Goal: Task Accomplishment & Management: Manage account settings

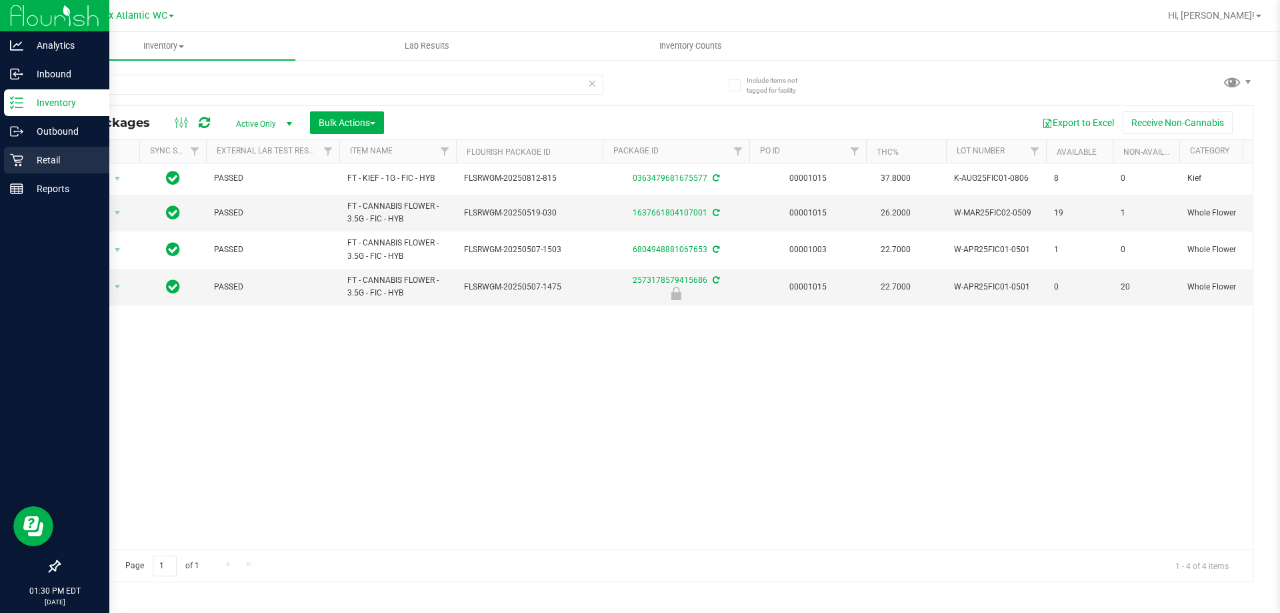
click at [53, 161] on p "Retail" at bounding box center [63, 160] width 80 height 16
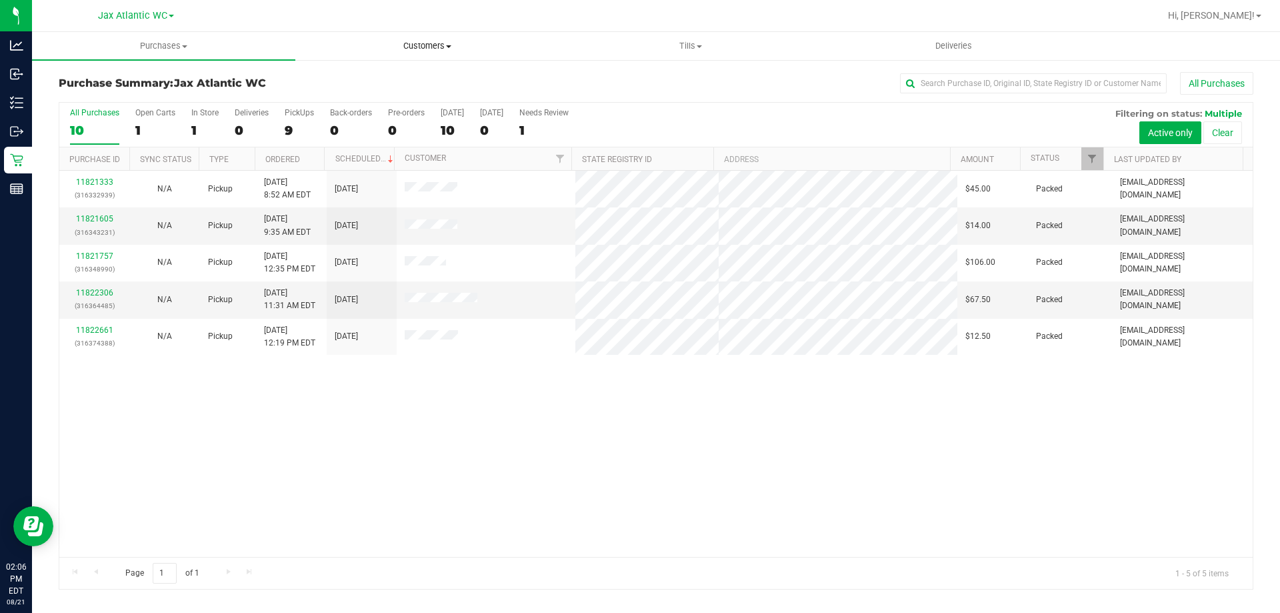
click at [424, 47] on span "Customers" at bounding box center [427, 46] width 262 height 12
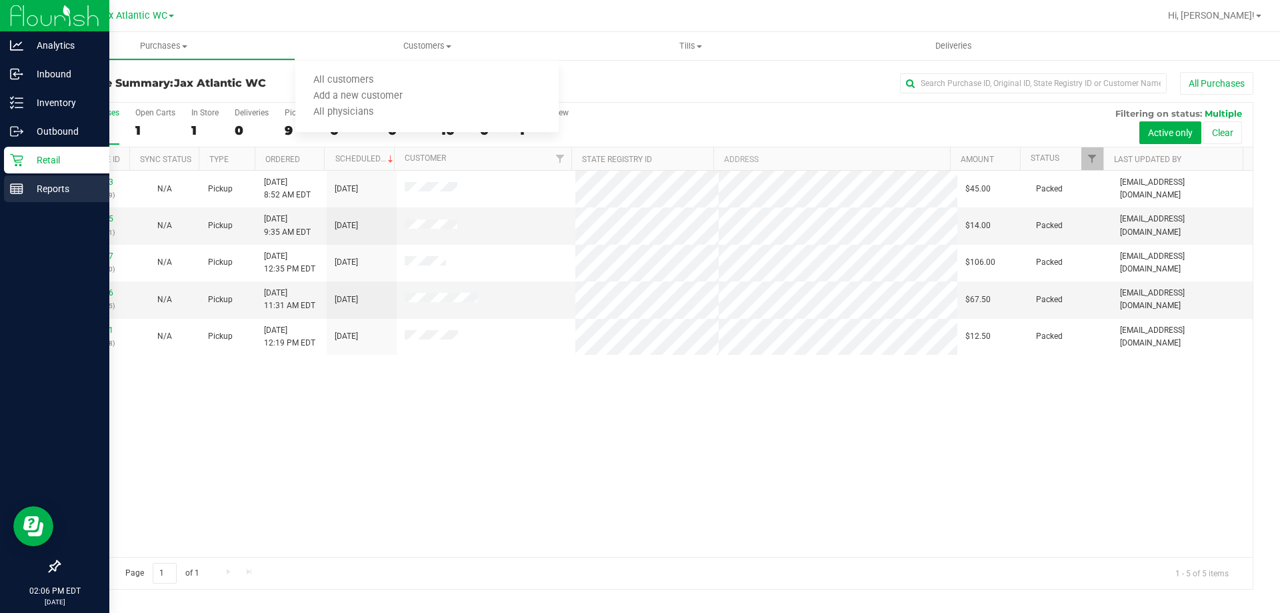
click at [81, 189] on p "Reports" at bounding box center [63, 189] width 80 height 16
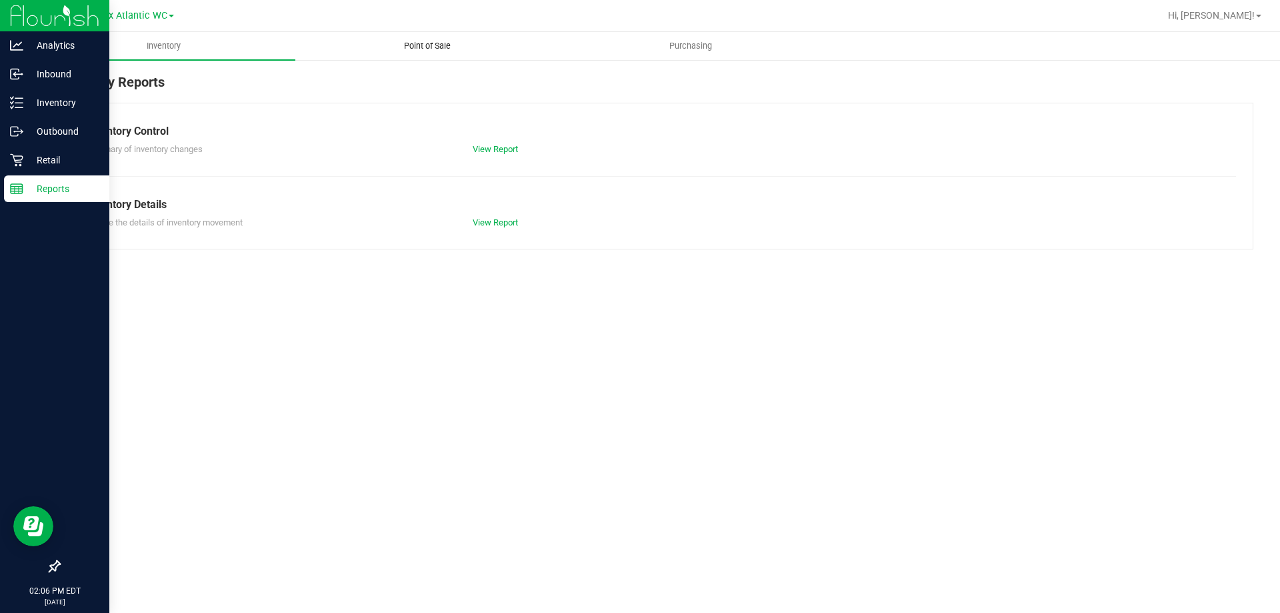
click at [415, 47] on span "Point of Sale" at bounding box center [427, 46] width 83 height 12
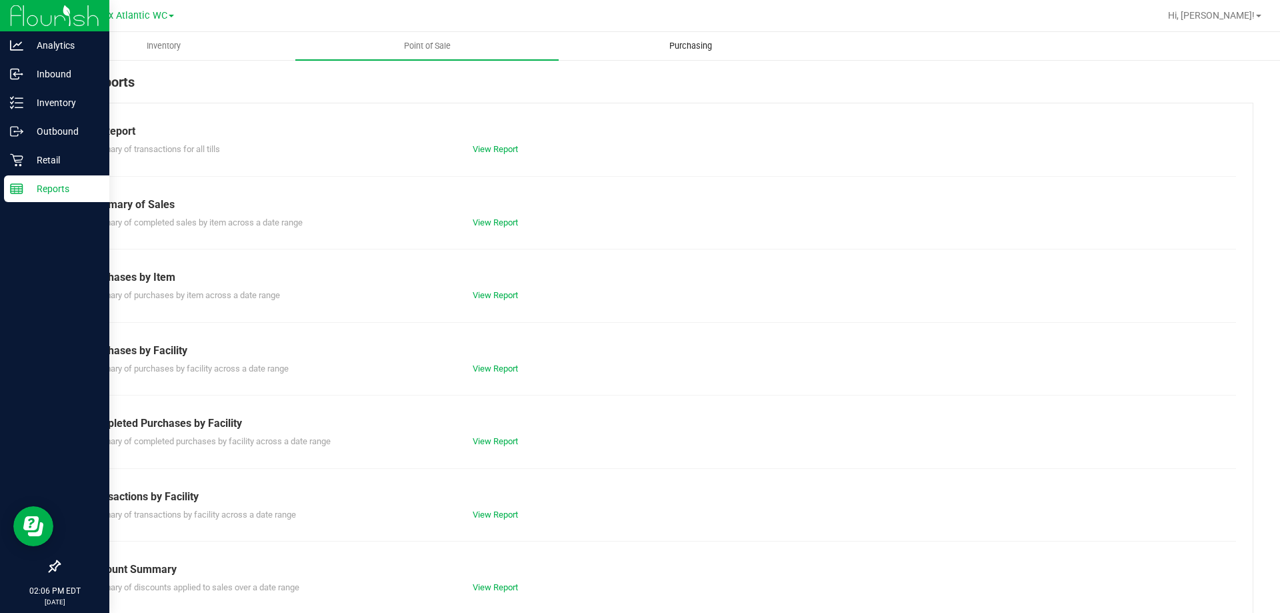
click at [711, 46] on span "Purchasing" at bounding box center [690, 46] width 79 height 12
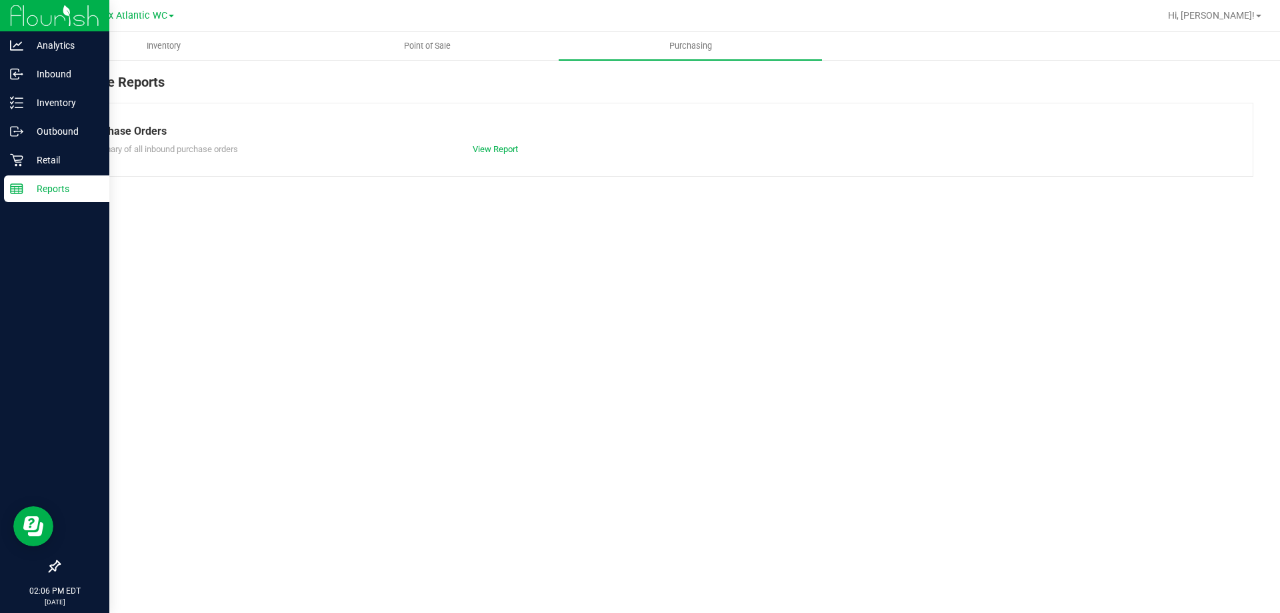
click at [491, 157] on div "Purchase Orders Summary of all inbound purchase orders View Report" at bounding box center [656, 140] width 1194 height 74
click at [491, 151] on link "View Report" at bounding box center [495, 149] width 45 height 10
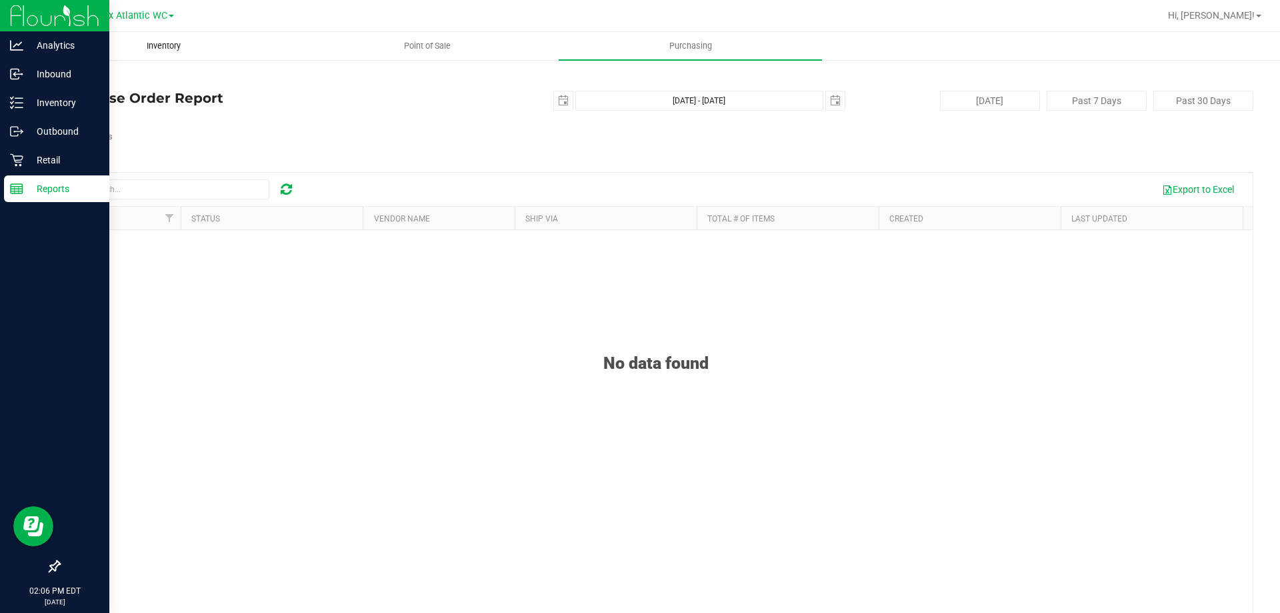
click at [197, 49] on span "Inventory" at bounding box center [164, 46] width 70 height 12
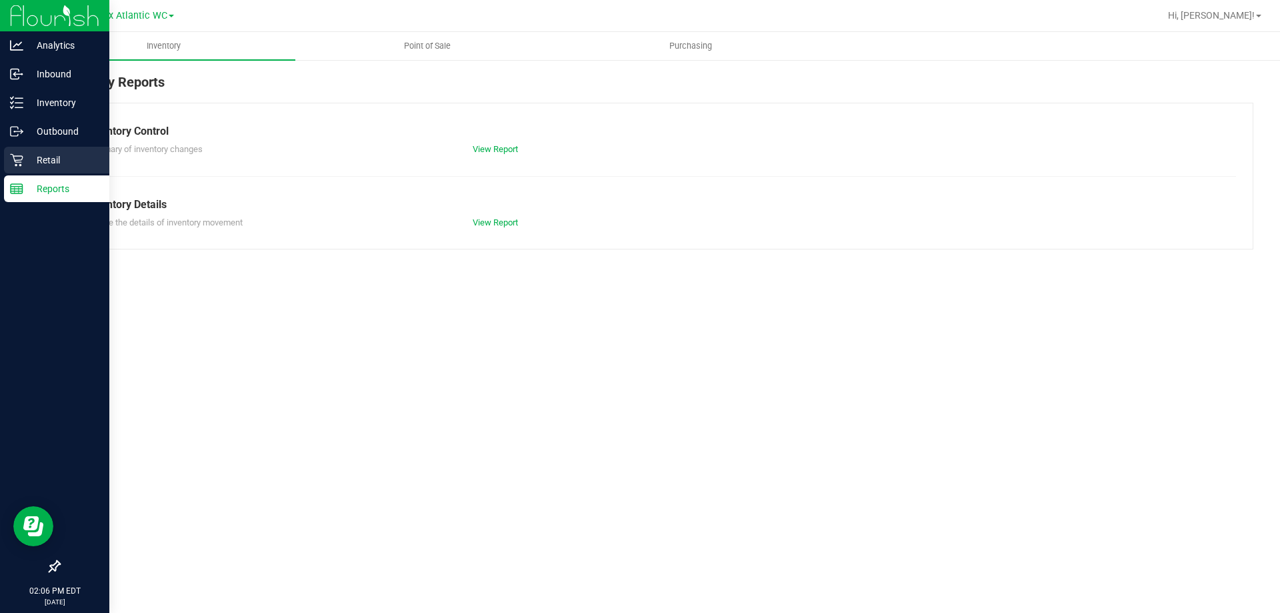
click at [52, 150] on div "Retail" at bounding box center [56, 160] width 105 height 27
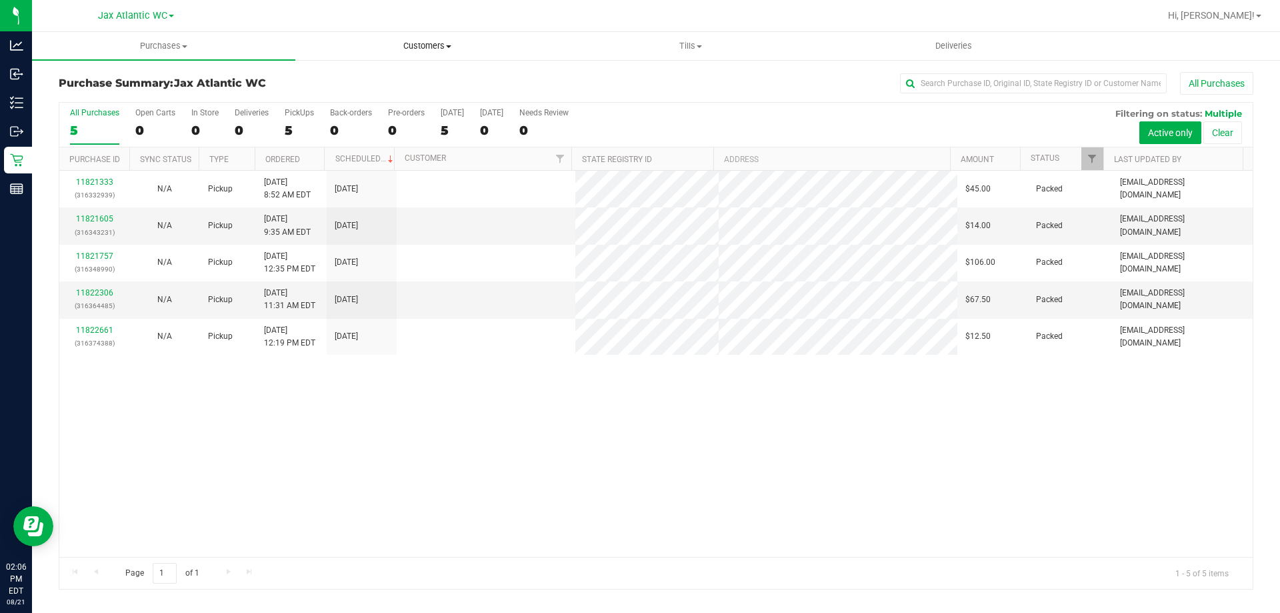
click at [446, 50] on span "Customers" at bounding box center [427, 46] width 262 height 12
click at [381, 83] on span "All customers" at bounding box center [343, 80] width 96 height 11
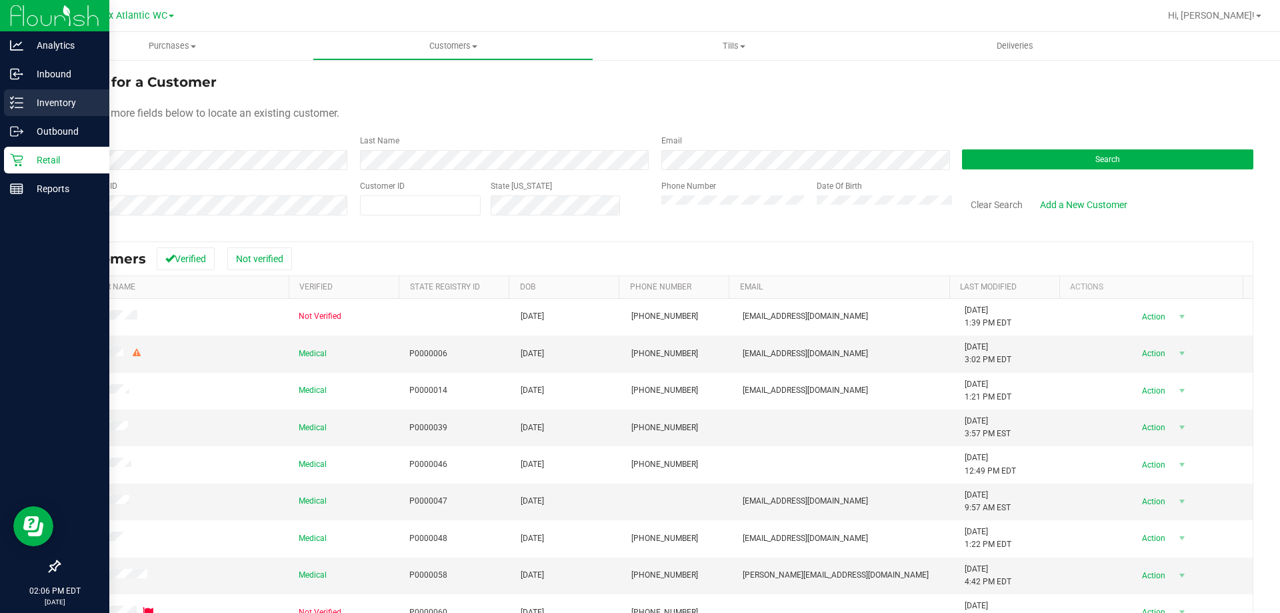
click at [33, 107] on p "Inventory" at bounding box center [63, 103] width 80 height 16
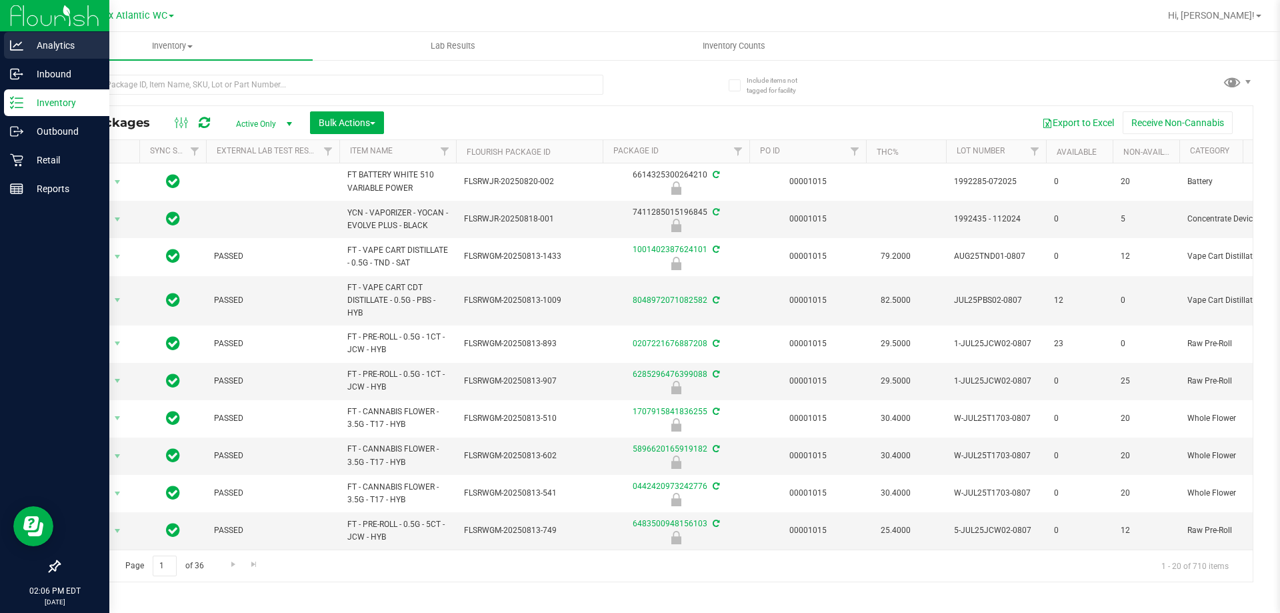
click at [73, 50] on p "Analytics" at bounding box center [63, 45] width 80 height 16
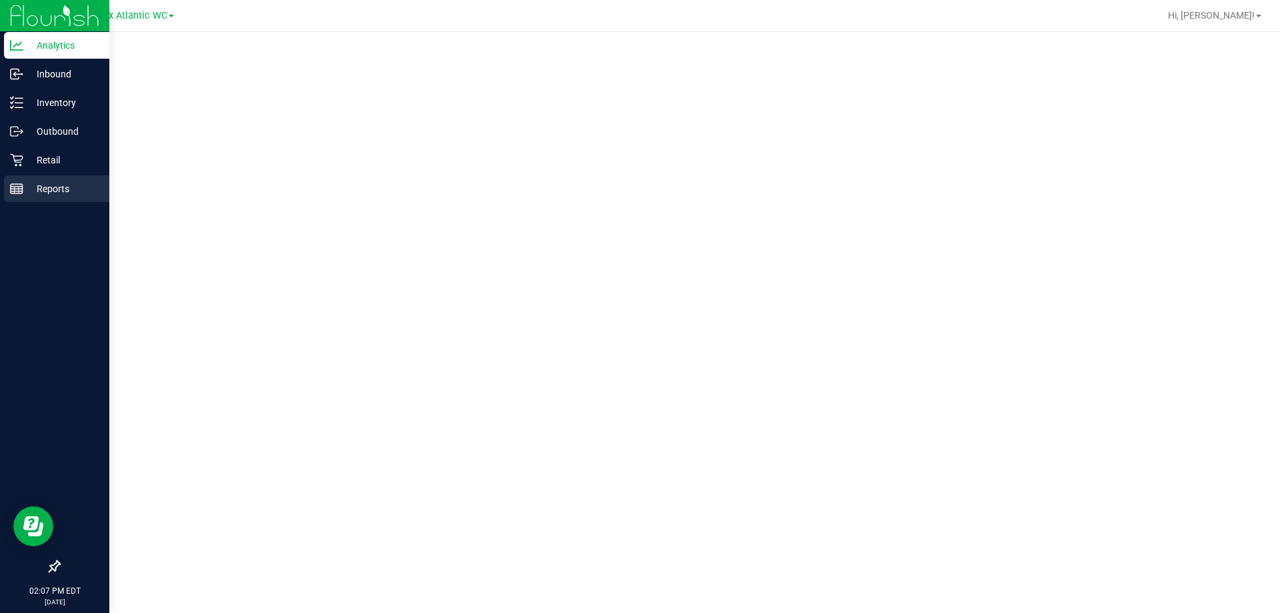
click at [59, 186] on p "Reports" at bounding box center [63, 189] width 80 height 16
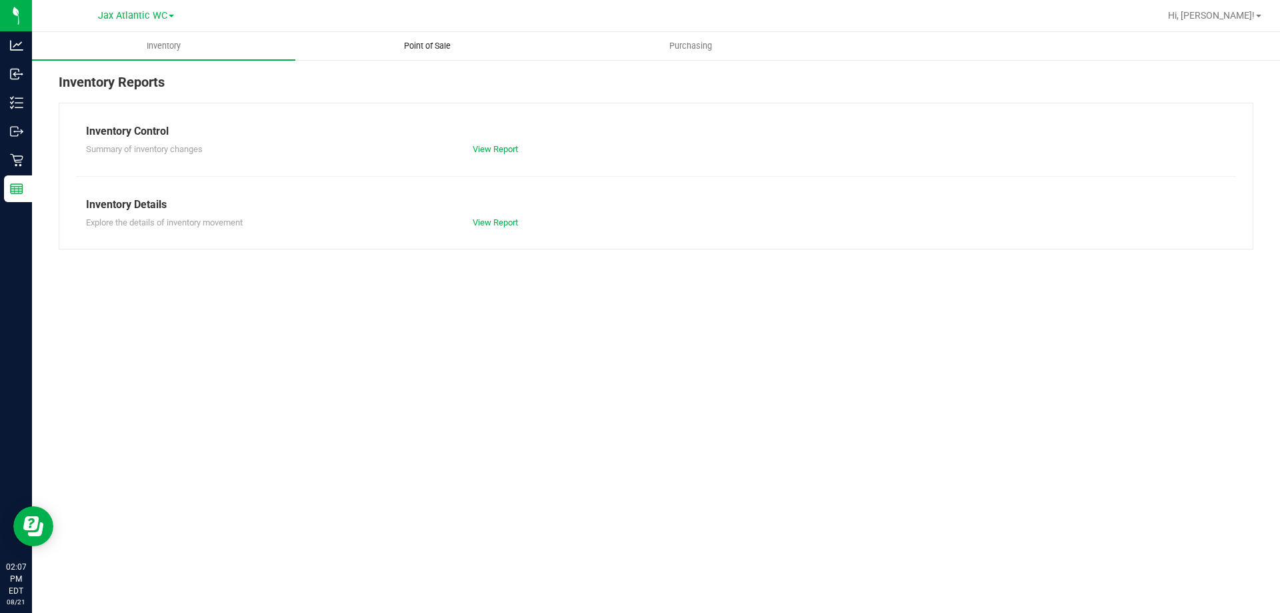
click at [449, 48] on span "Point of Sale" at bounding box center [427, 46] width 83 height 12
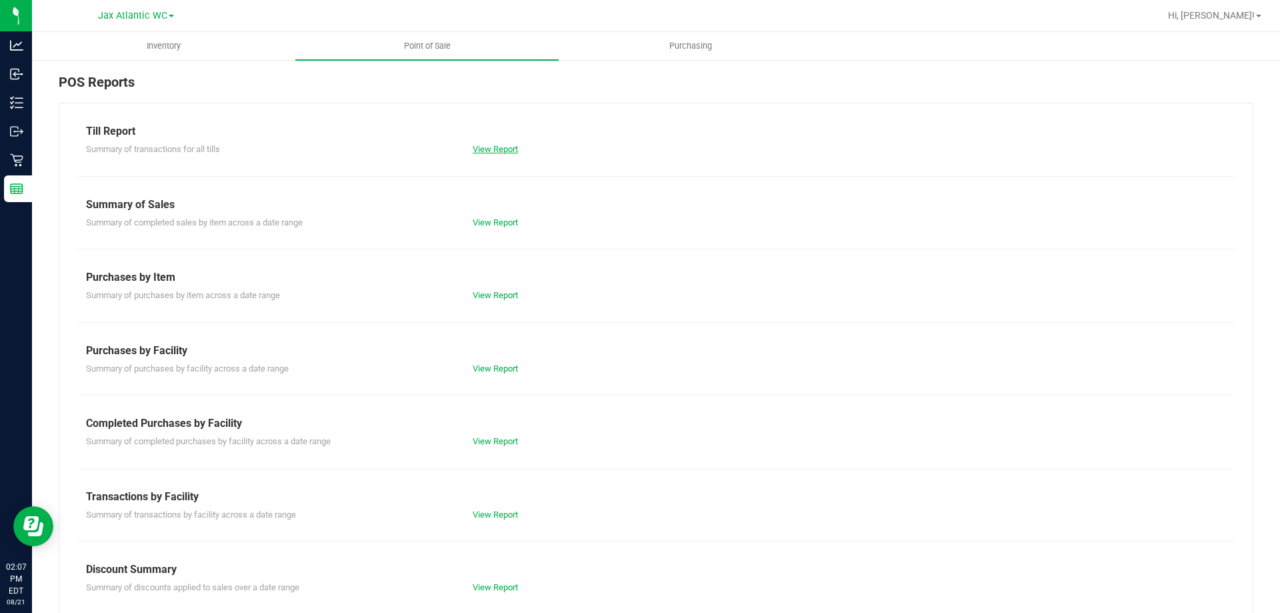
click at [501, 152] on link "View Report" at bounding box center [495, 149] width 45 height 10
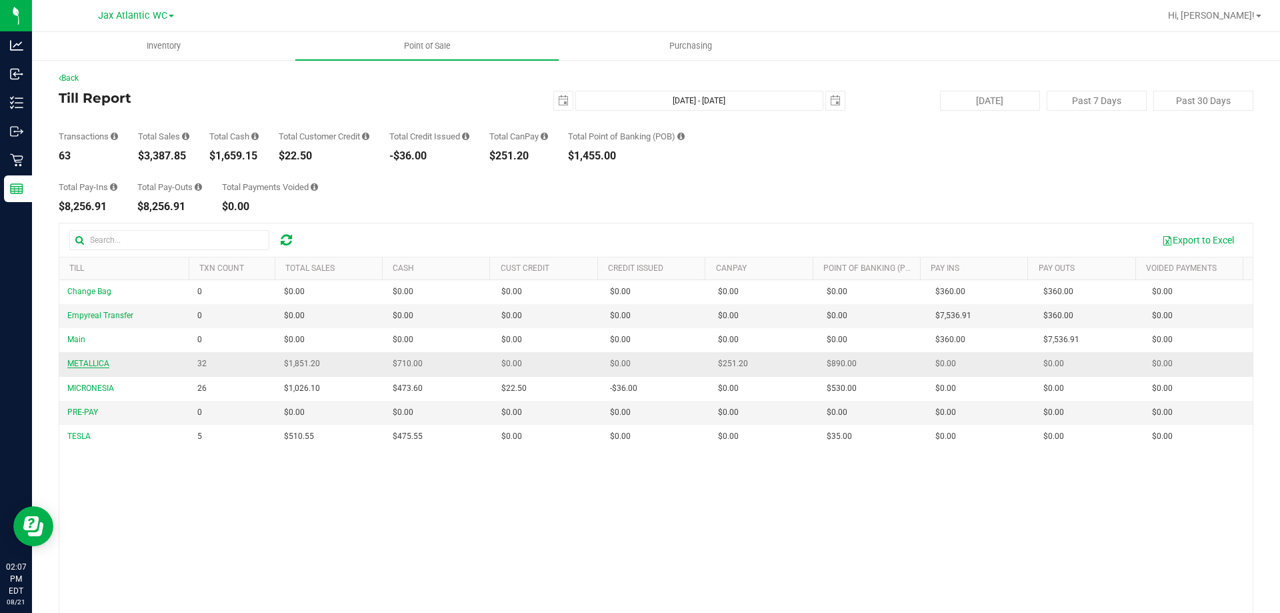
click at [97, 364] on span "METALLICA" at bounding box center [88, 363] width 42 height 9
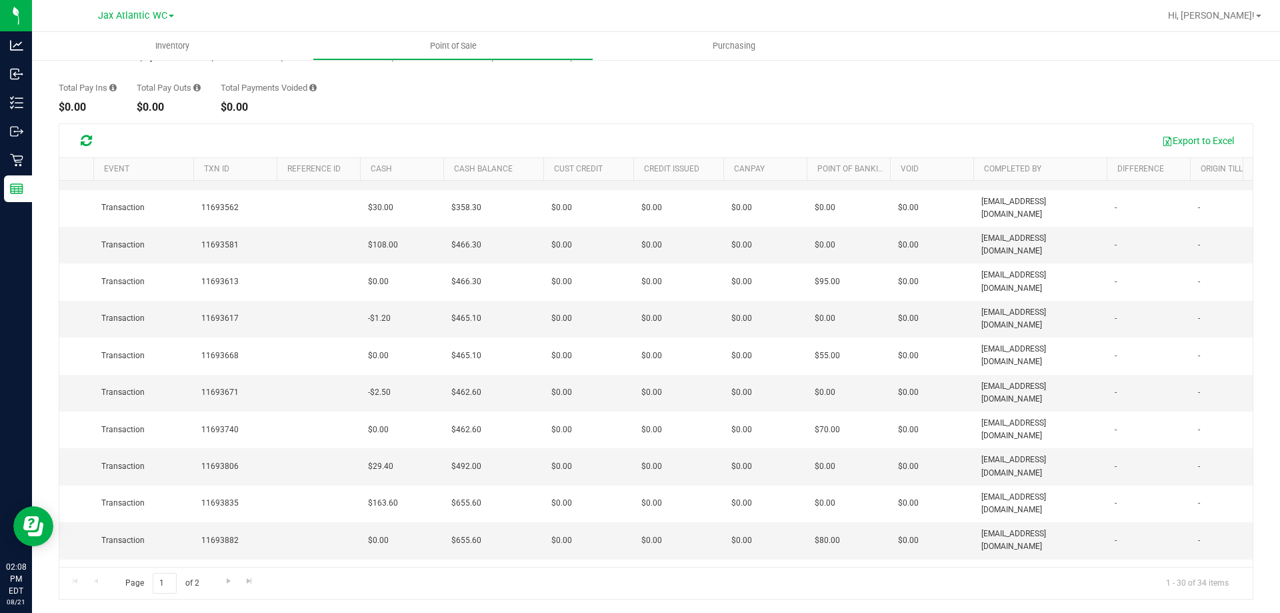
scroll to position [0, 87]
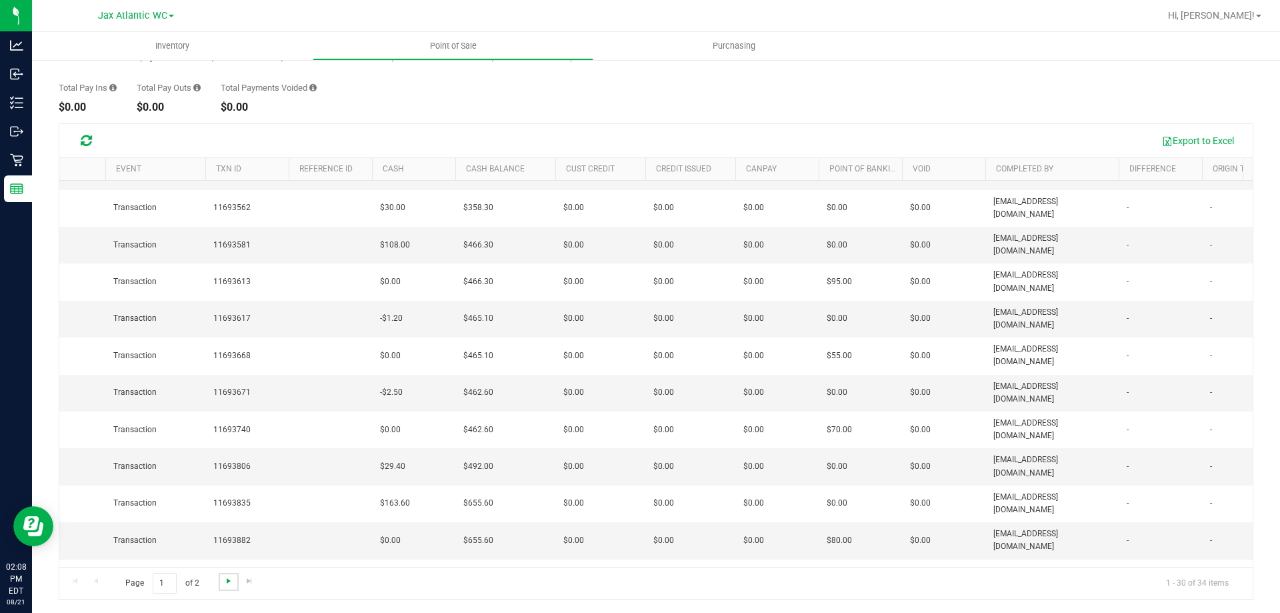
click at [229, 579] on span "Go to the next page" at bounding box center [228, 580] width 11 height 11
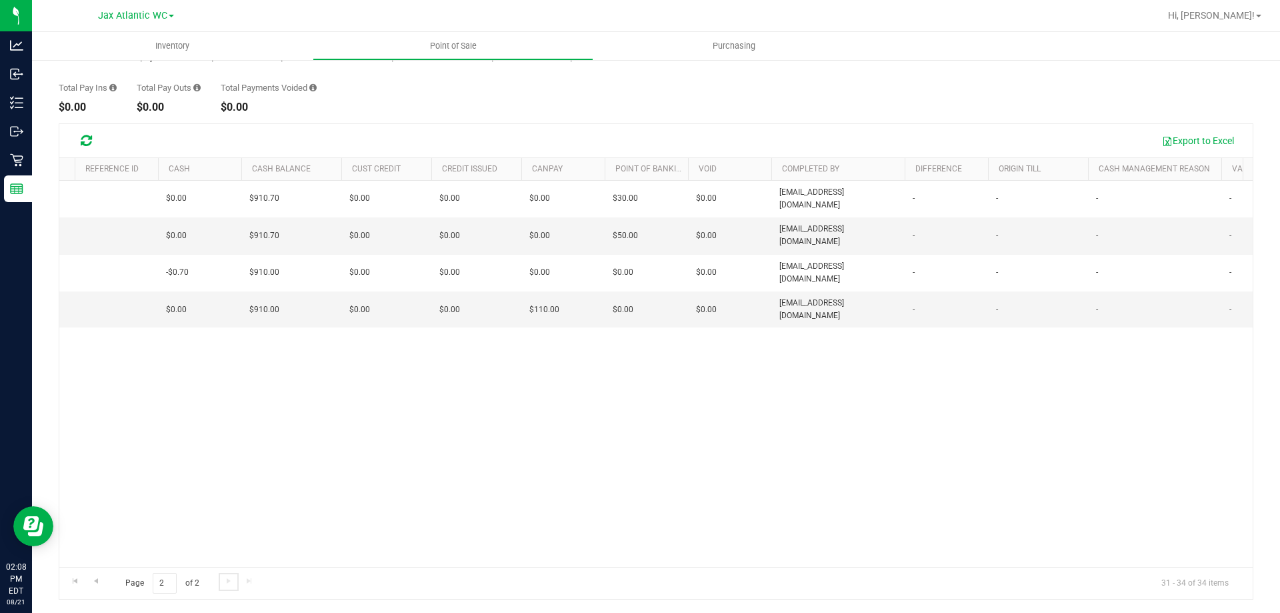
scroll to position [0, 0]
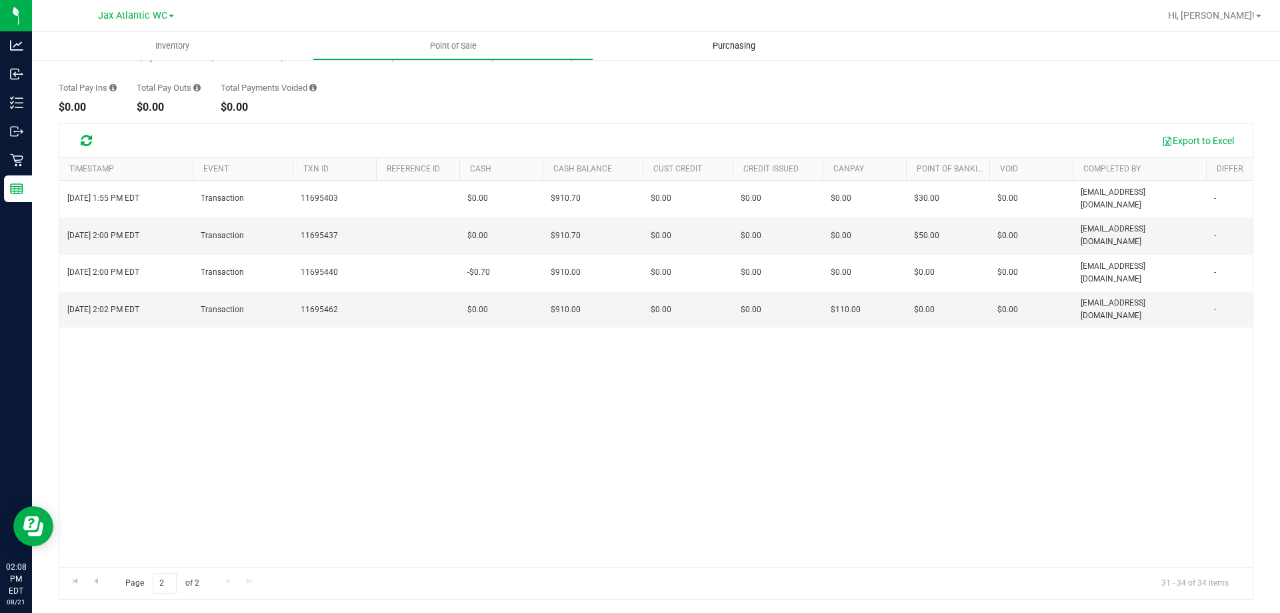
click at [702, 45] on span "Purchasing" at bounding box center [733, 46] width 79 height 12
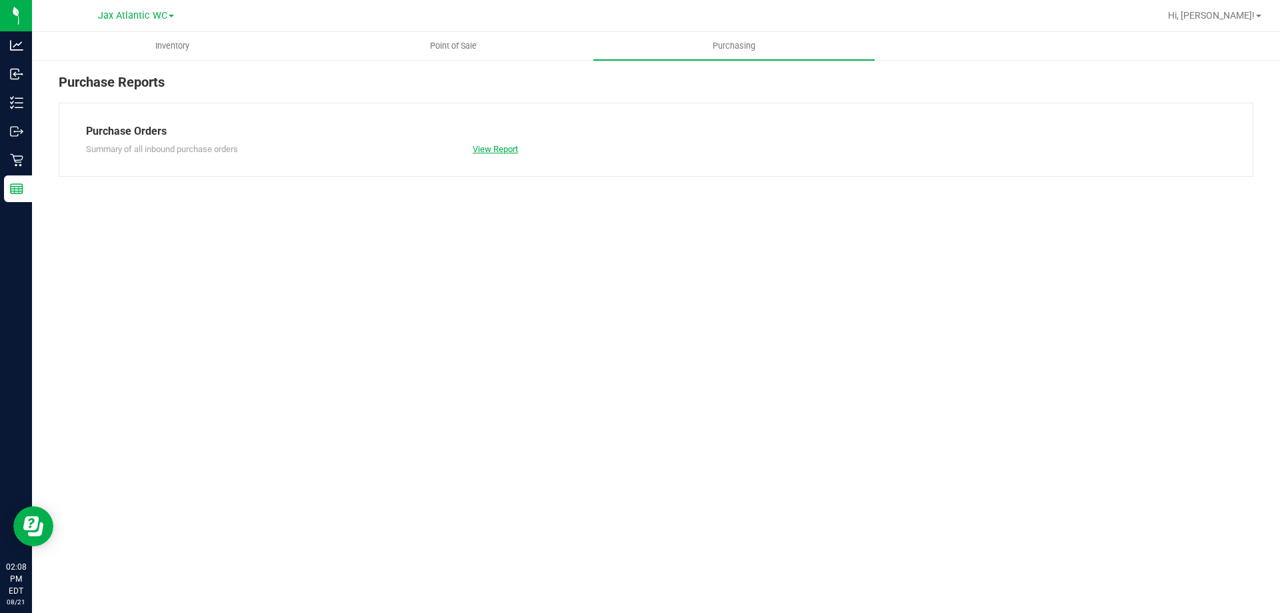
click at [495, 153] on link "View Report" at bounding box center [495, 149] width 45 height 10
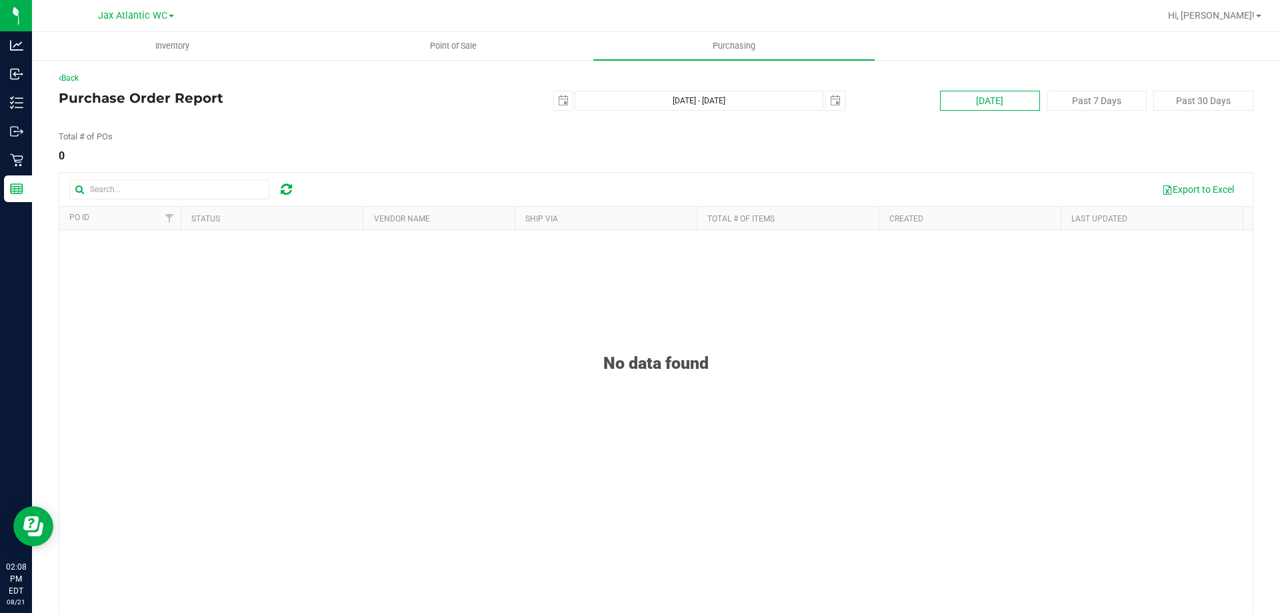
click at [980, 97] on button "Today" at bounding box center [990, 101] width 100 height 20
click at [456, 48] on span "Point of Sale" at bounding box center [453, 46] width 83 height 12
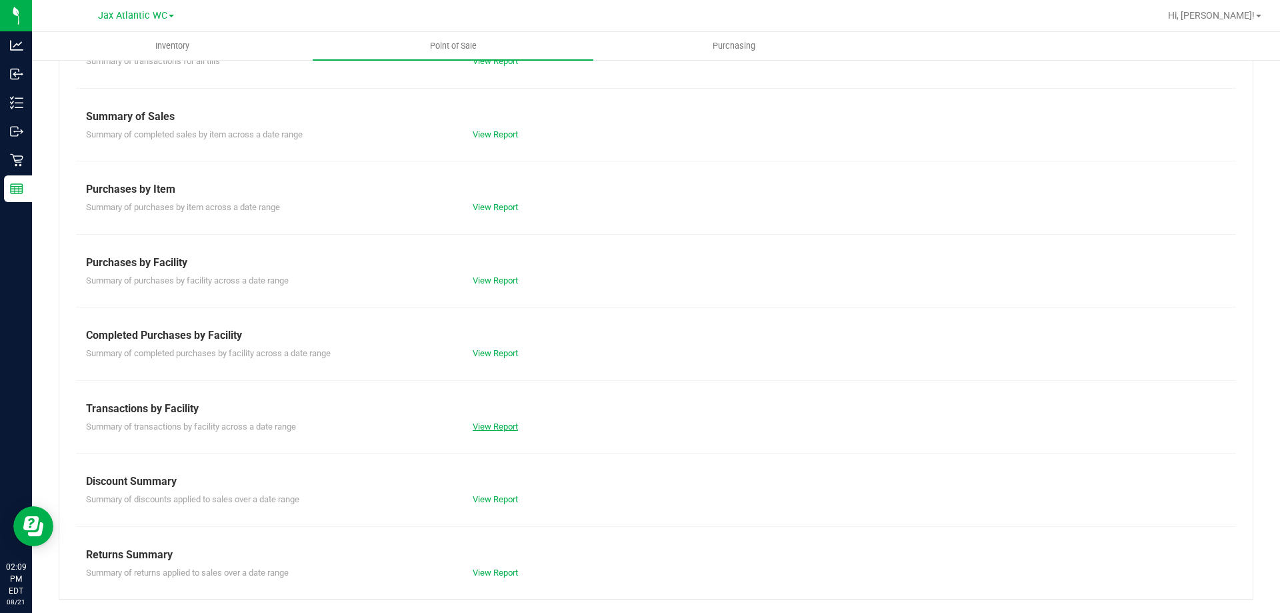
click at [496, 422] on link "View Report" at bounding box center [495, 426] width 45 height 10
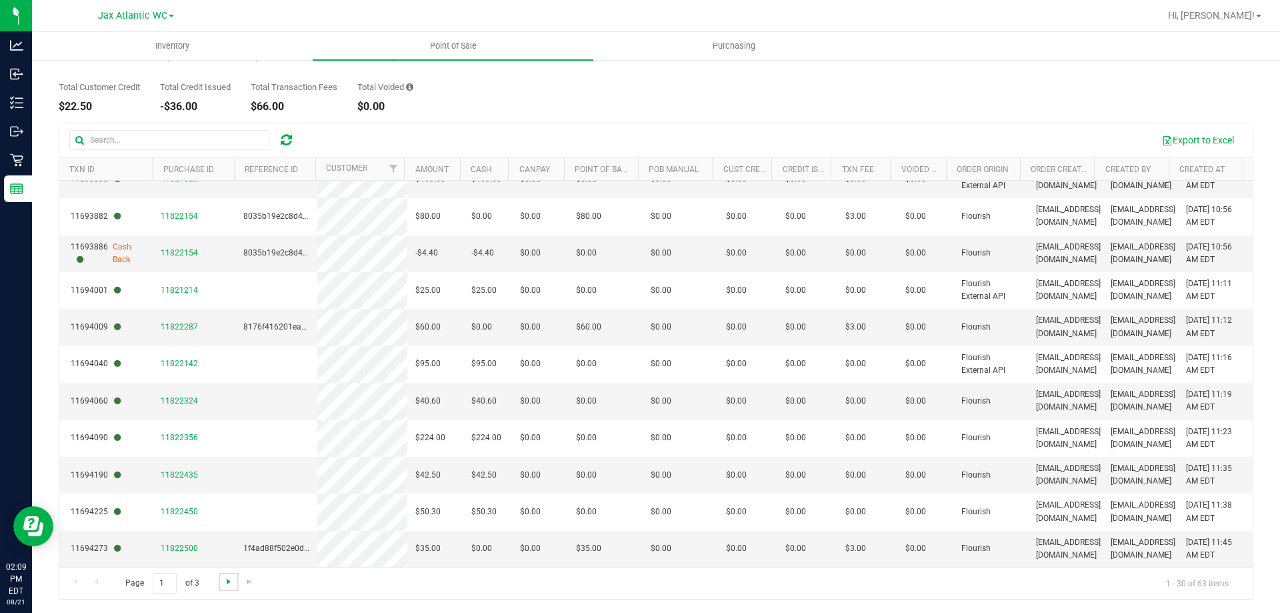
click at [226, 578] on span "Go to the next page" at bounding box center [228, 581] width 11 height 11
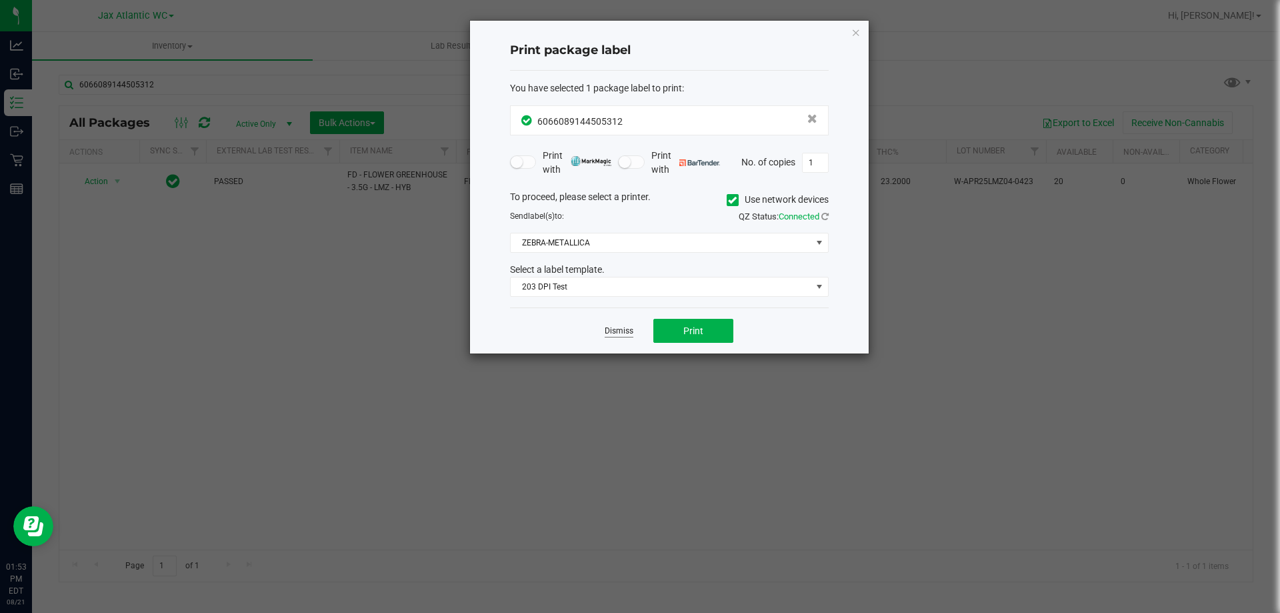
click at [613, 336] on link "Dismiss" at bounding box center [619, 330] width 29 height 11
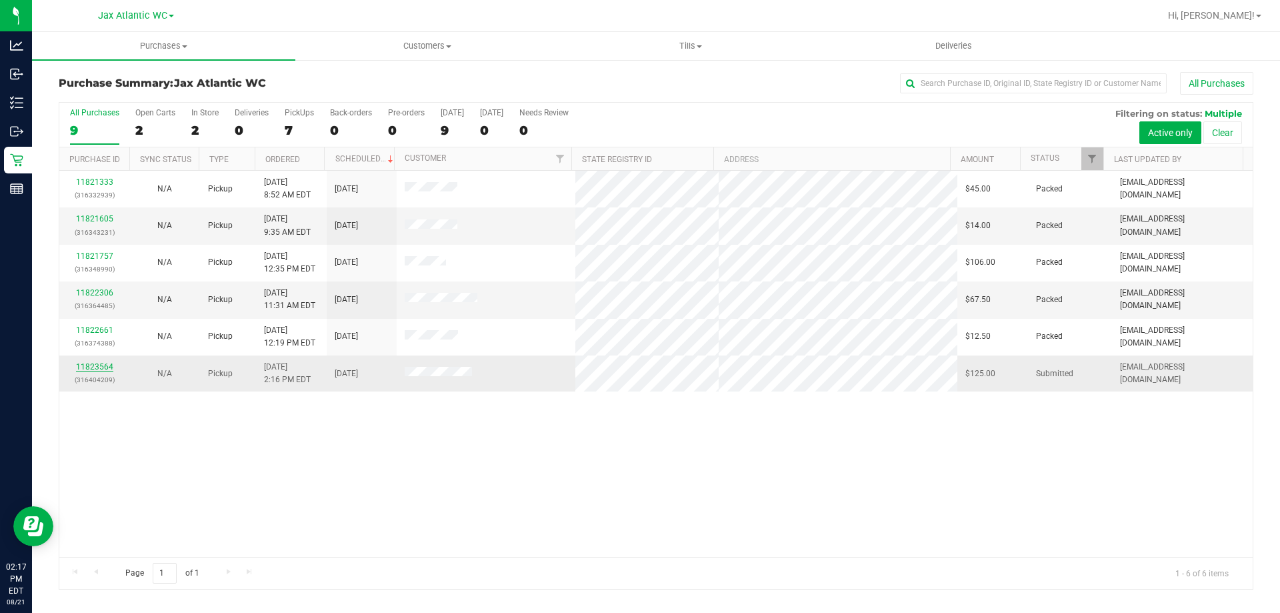
click at [97, 366] on link "11823564" at bounding box center [94, 366] width 37 height 9
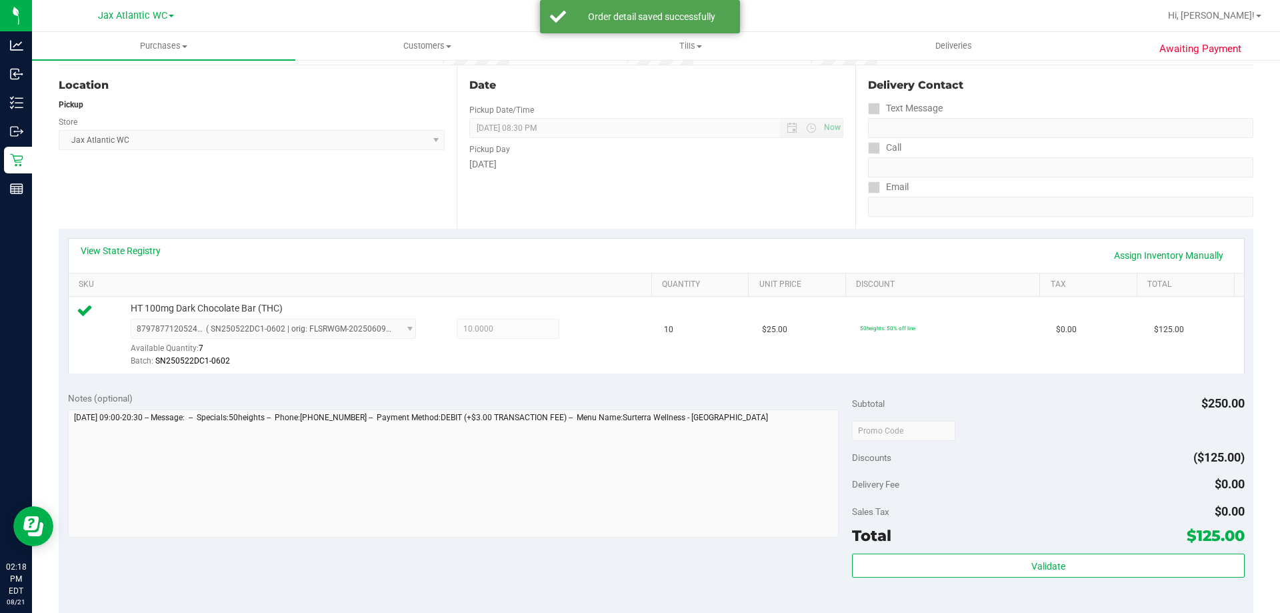
scroll to position [333, 0]
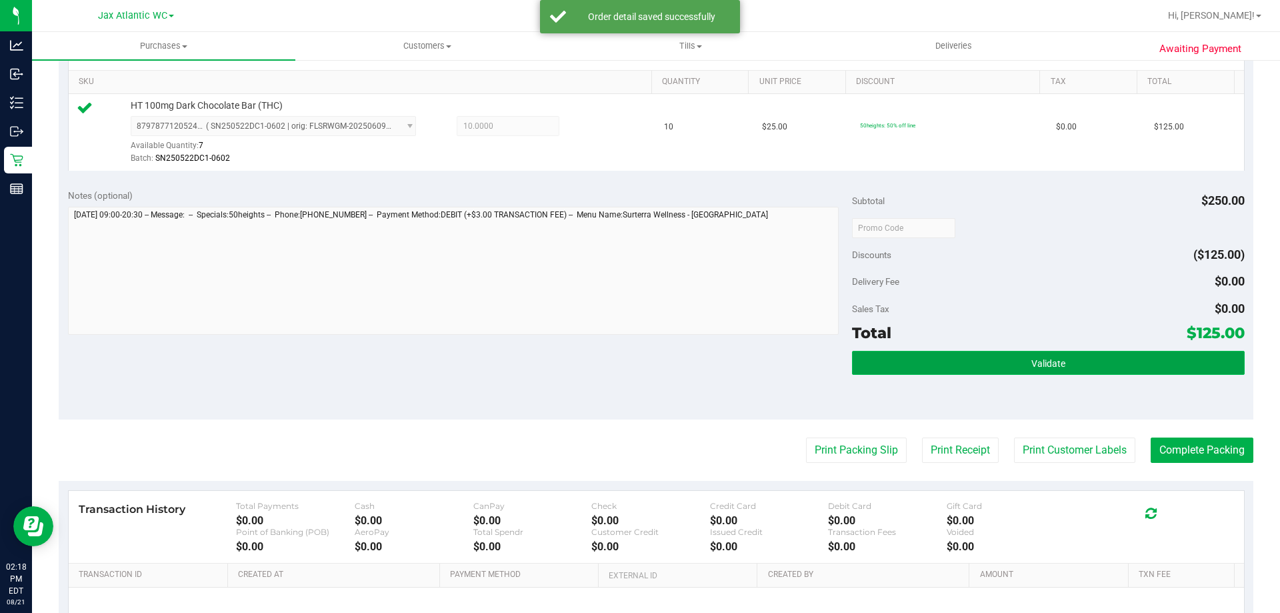
click at [953, 362] on button "Validate" at bounding box center [1048, 363] width 392 height 24
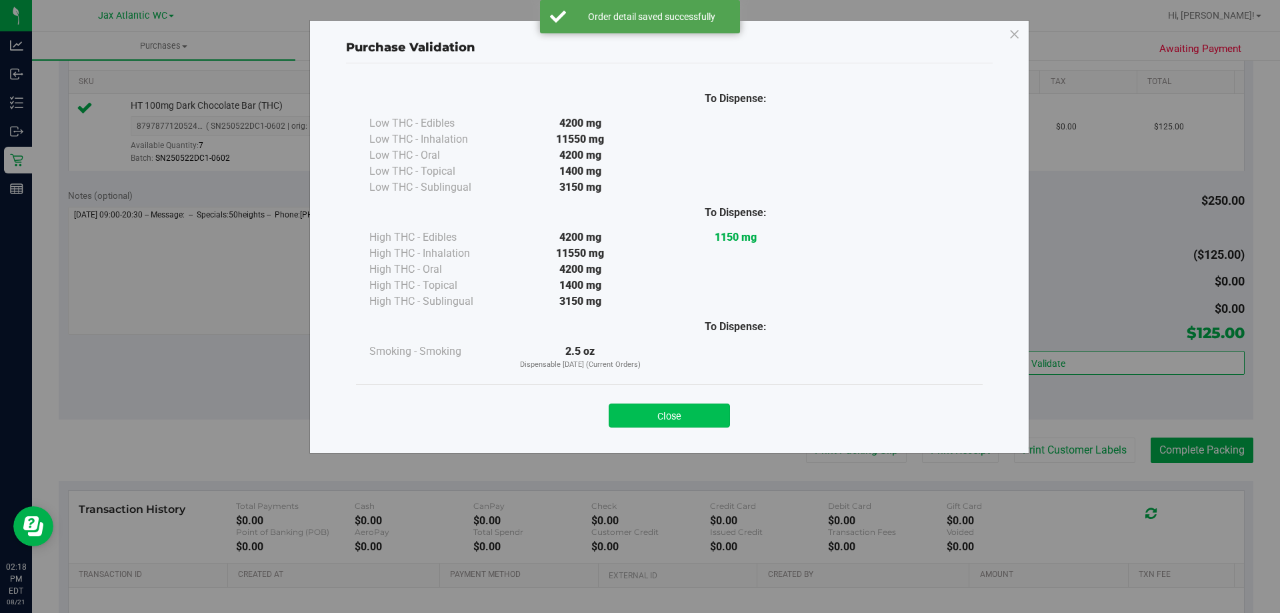
click at [677, 414] on button "Close" at bounding box center [669, 415] width 121 height 24
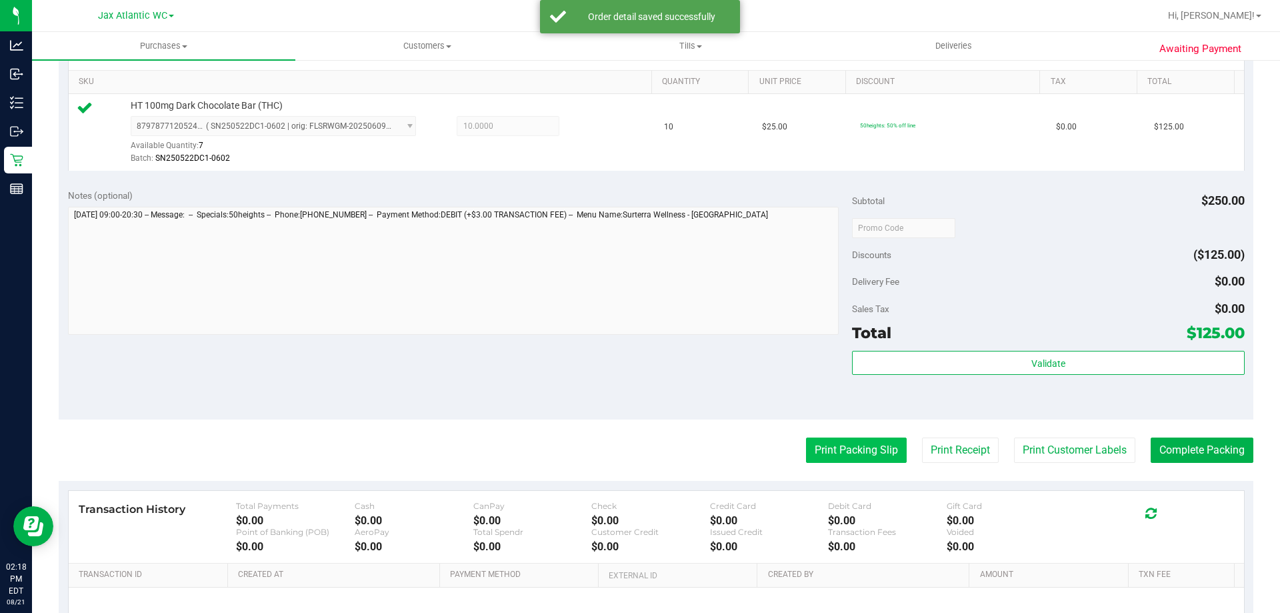
click at [828, 455] on button "Print Packing Slip" at bounding box center [856, 449] width 101 height 25
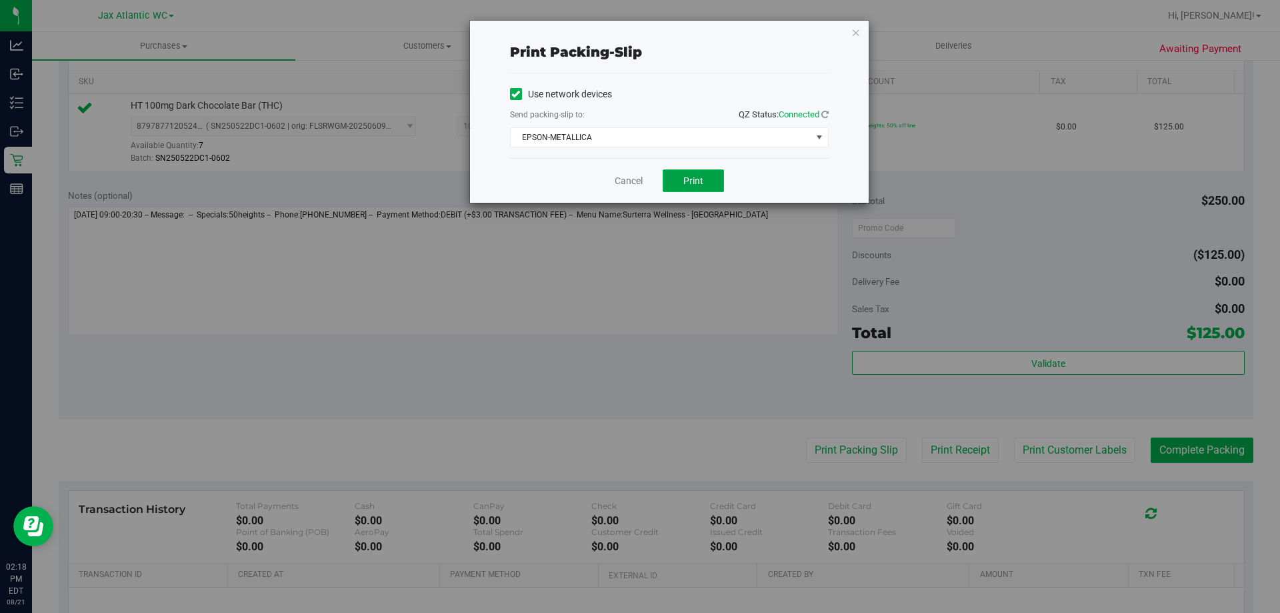
click at [686, 182] on span "Print" at bounding box center [693, 180] width 20 height 11
click at [617, 186] on link "Cancel" at bounding box center [629, 181] width 28 height 14
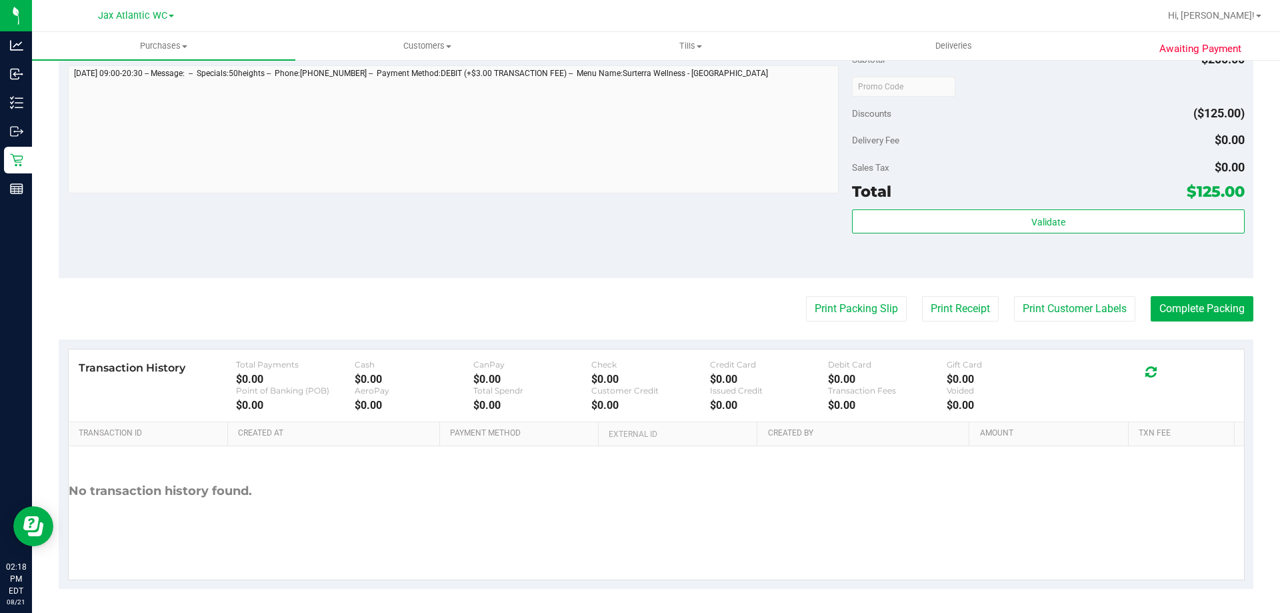
scroll to position [477, 0]
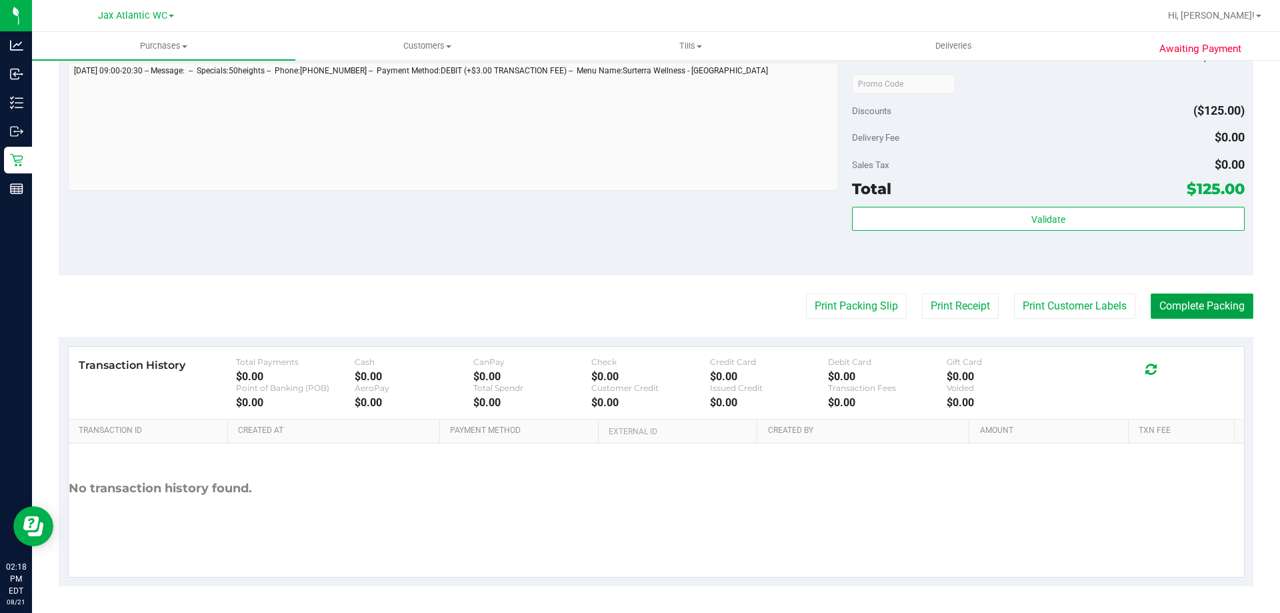
click at [1221, 304] on button "Complete Packing" at bounding box center [1201, 305] width 103 height 25
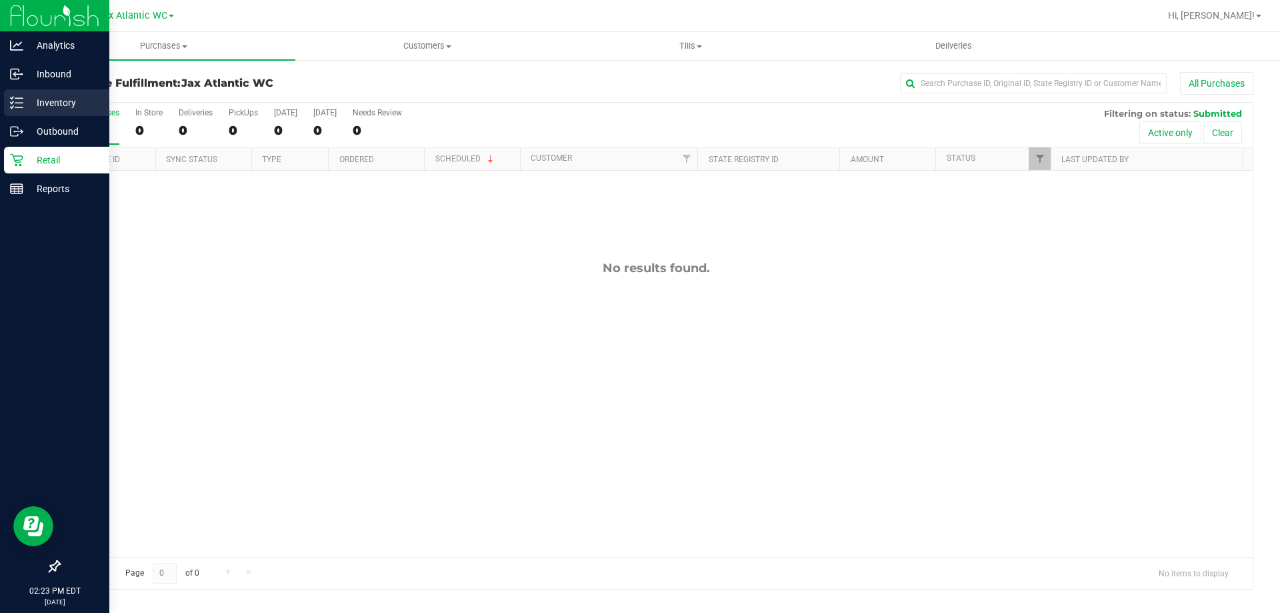
click at [71, 100] on p "Inventory" at bounding box center [63, 103] width 80 height 16
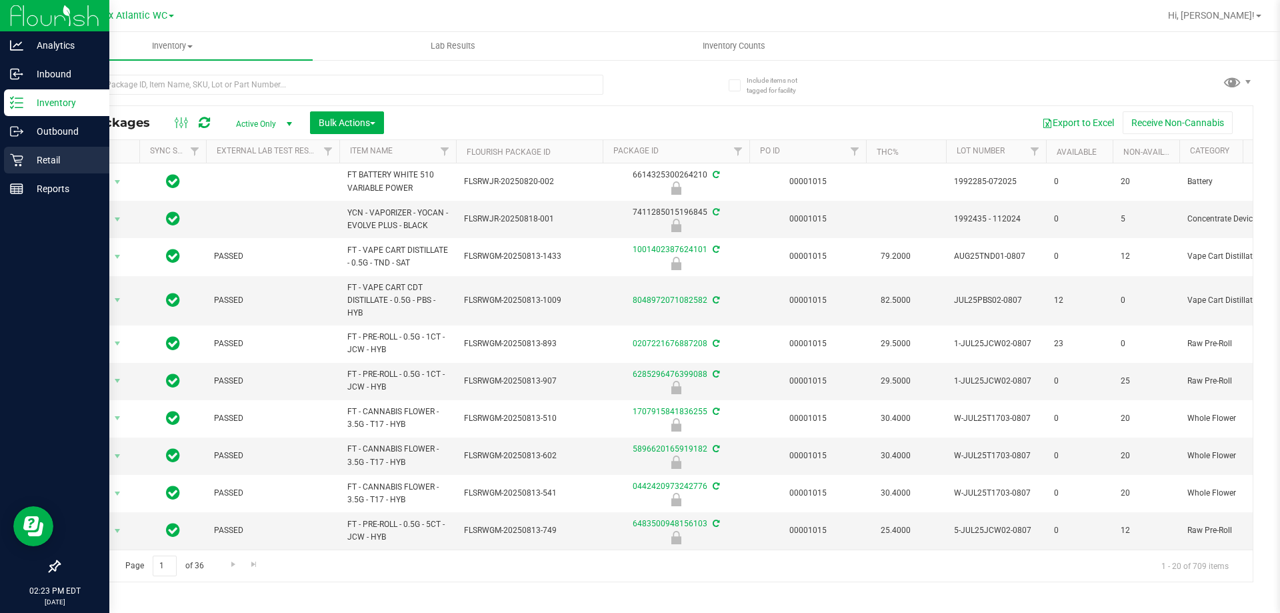
click at [39, 163] on p "Retail" at bounding box center [63, 160] width 80 height 16
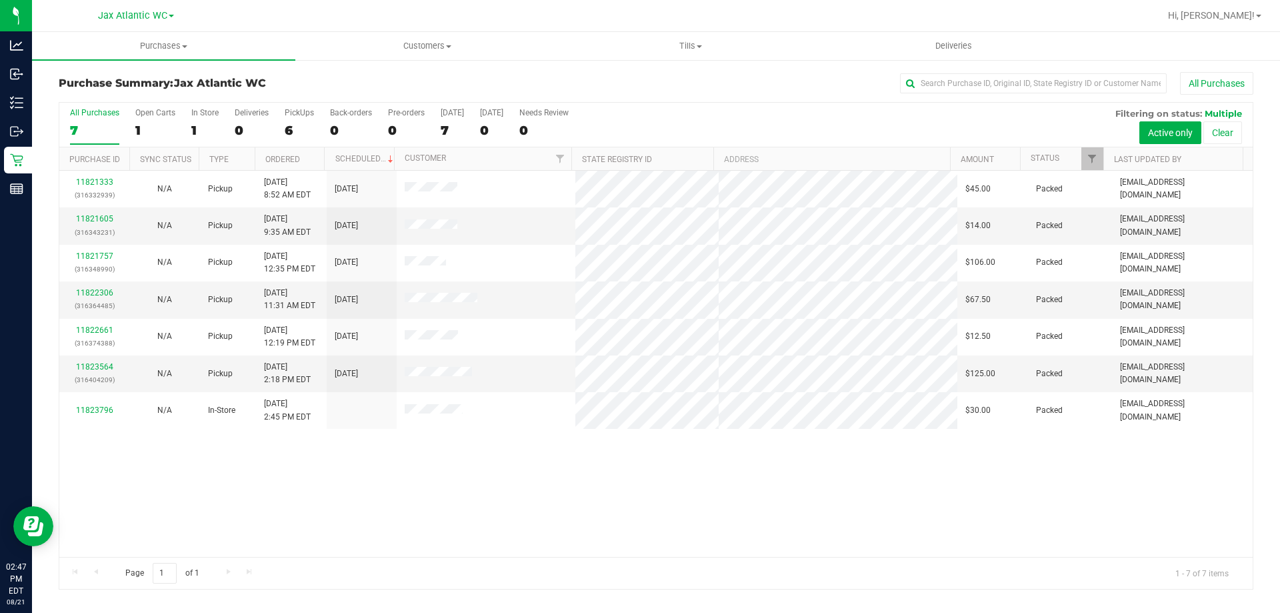
click at [317, 451] on div "11821333 (316332939) N/A Pickup 8/21/2025 8:52 AM EDT 8/21/2025 $45.00 Packed e…" at bounding box center [655, 364] width 1193 height 386
click at [361, 550] on div "11821333 (316332939) N/A Pickup 8/21/2025 8:52 AM EDT 8/21/2025 $45.00 Packed e…" at bounding box center [655, 364] width 1193 height 386
click at [409, 483] on div "11821333 (316332939) N/A Pickup 8/21/2025 8:52 AM EDT 8/21/2025 $45.00 Packed e…" at bounding box center [655, 364] width 1193 height 386
drag, startPoint x: 412, startPoint y: 487, endPoint x: 416, endPoint y: 493, distance: 7.2
click at [415, 489] on div "11821333 (316332939) N/A Pickup 8/21/2025 8:52 AM EDT 8/21/2025 $45.00 Packed e…" at bounding box center [655, 364] width 1193 height 386
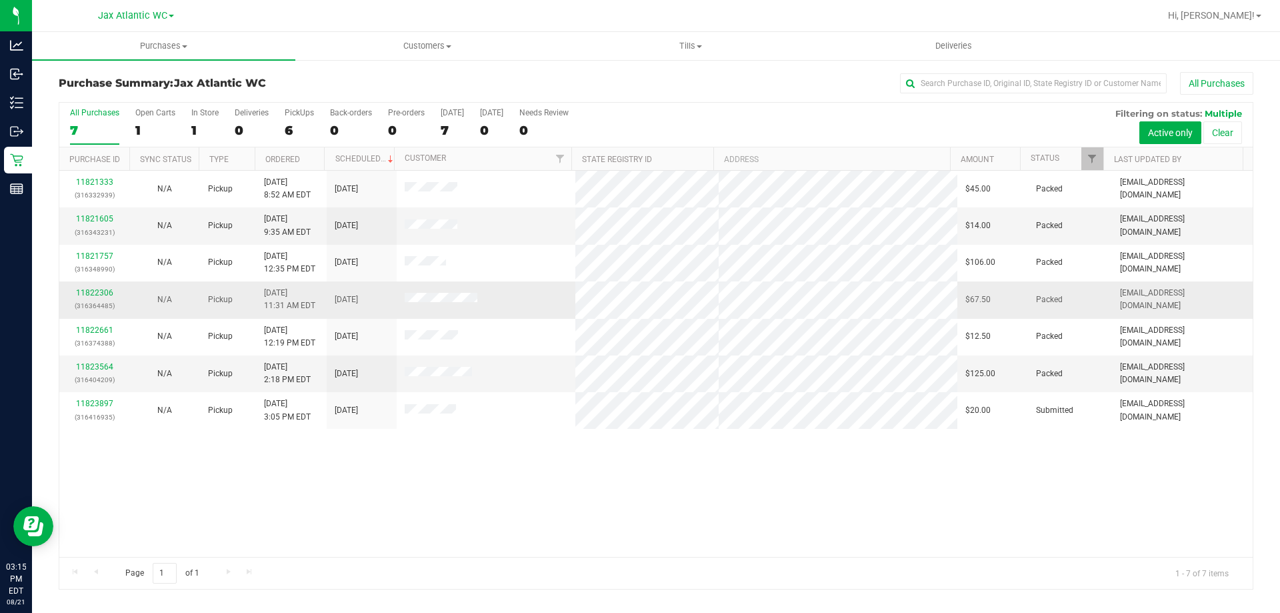
click at [95, 286] on td "11822306 (316364485)" at bounding box center [94, 299] width 70 height 37
click at [95, 289] on link "11822306" at bounding box center [94, 292] width 37 height 9
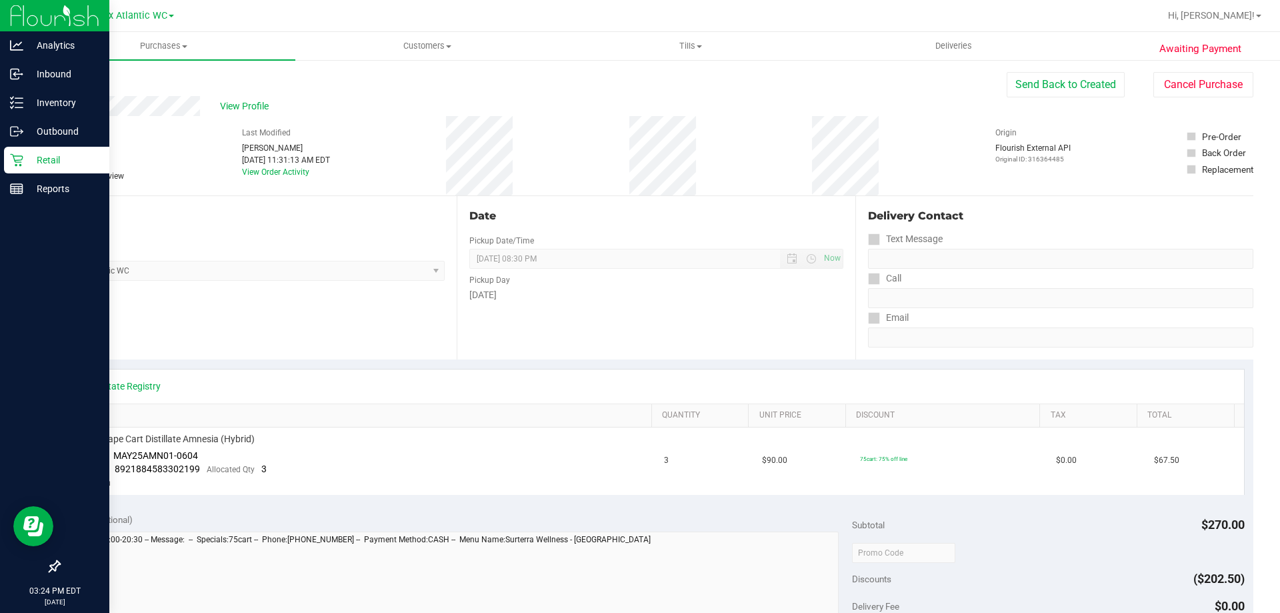
click at [21, 165] on icon at bounding box center [16, 160] width 13 height 13
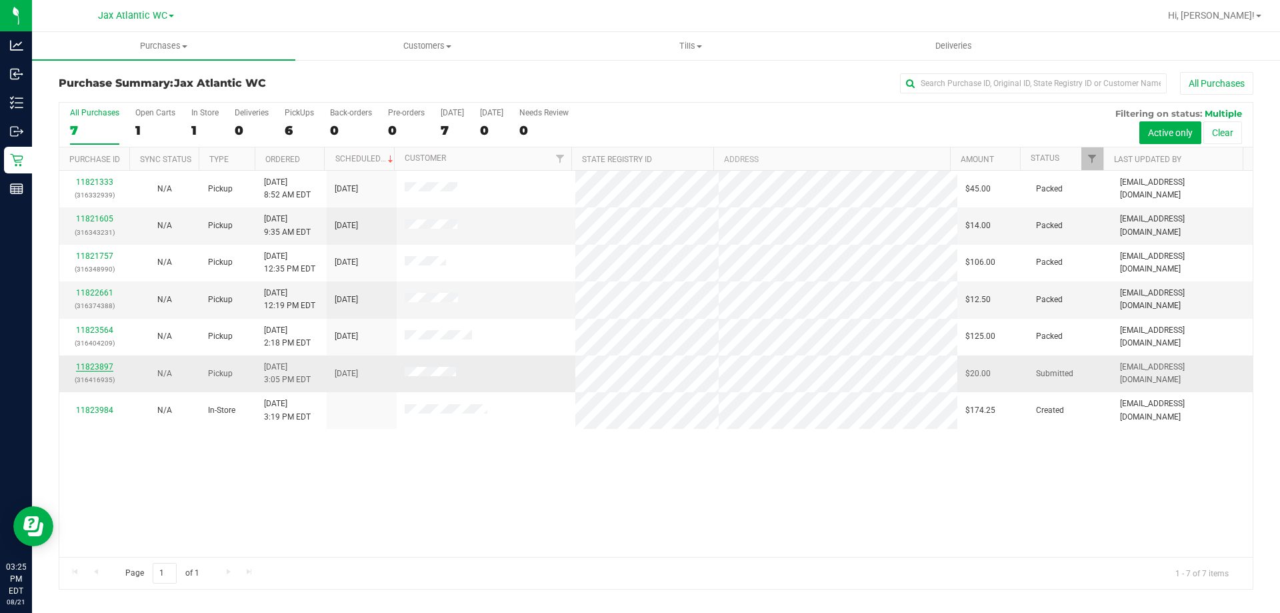
click at [109, 367] on link "11823897" at bounding box center [94, 366] width 37 height 9
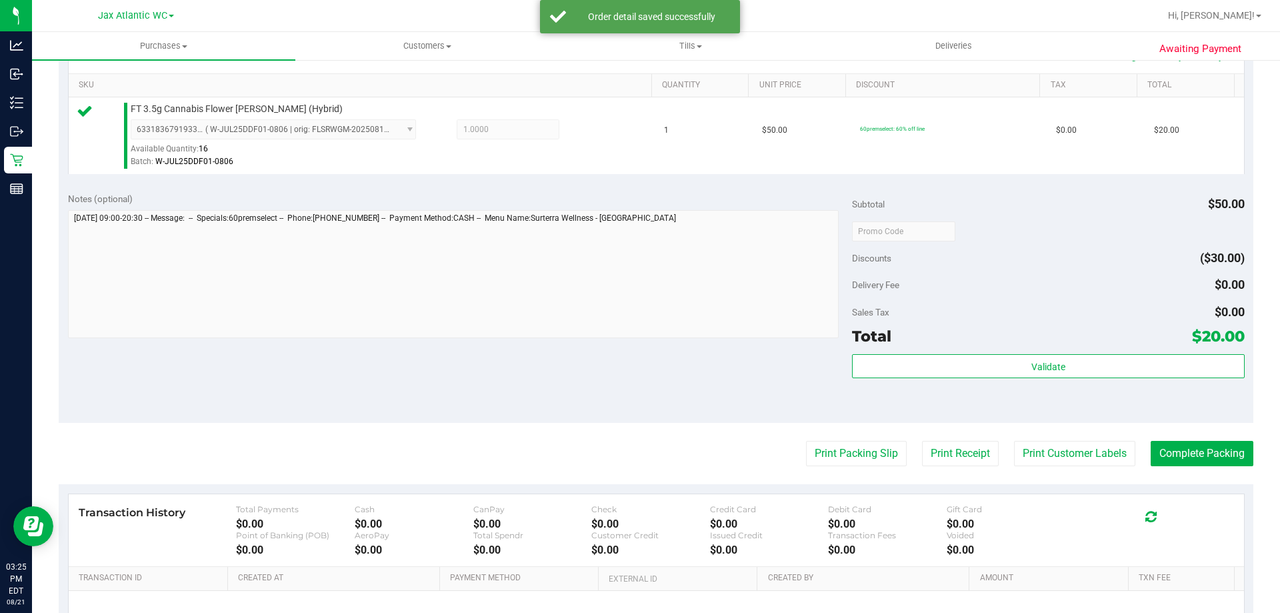
scroll to position [333, 0]
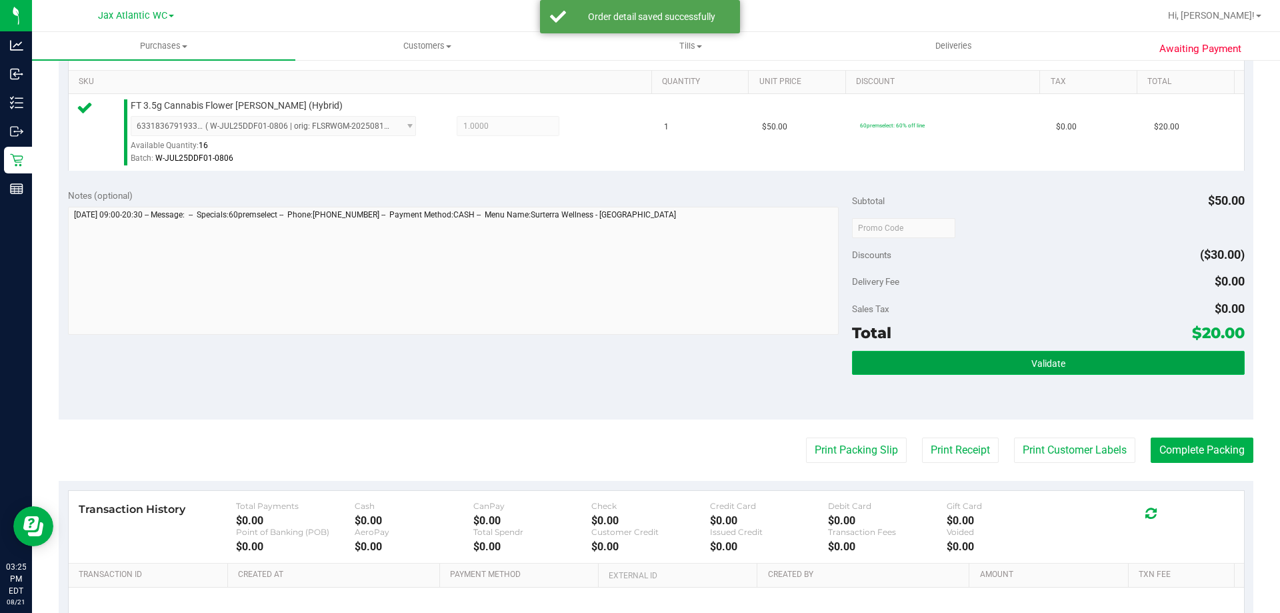
click at [958, 364] on button "Validate" at bounding box center [1048, 363] width 392 height 24
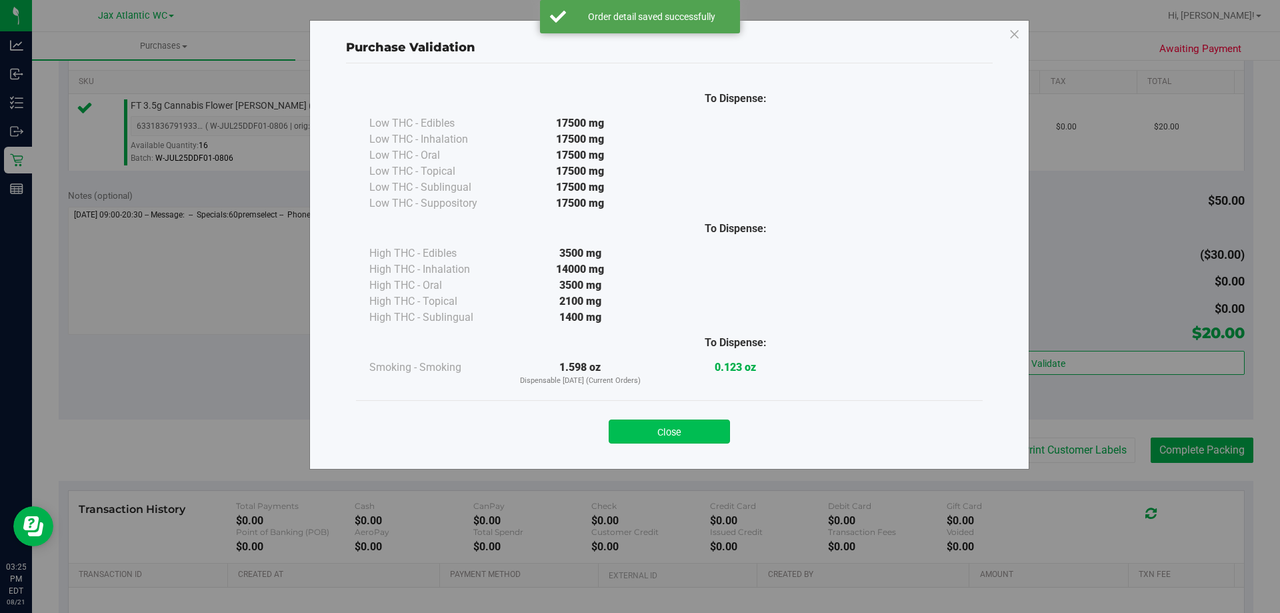
click at [654, 425] on button "Close" at bounding box center [669, 431] width 121 height 24
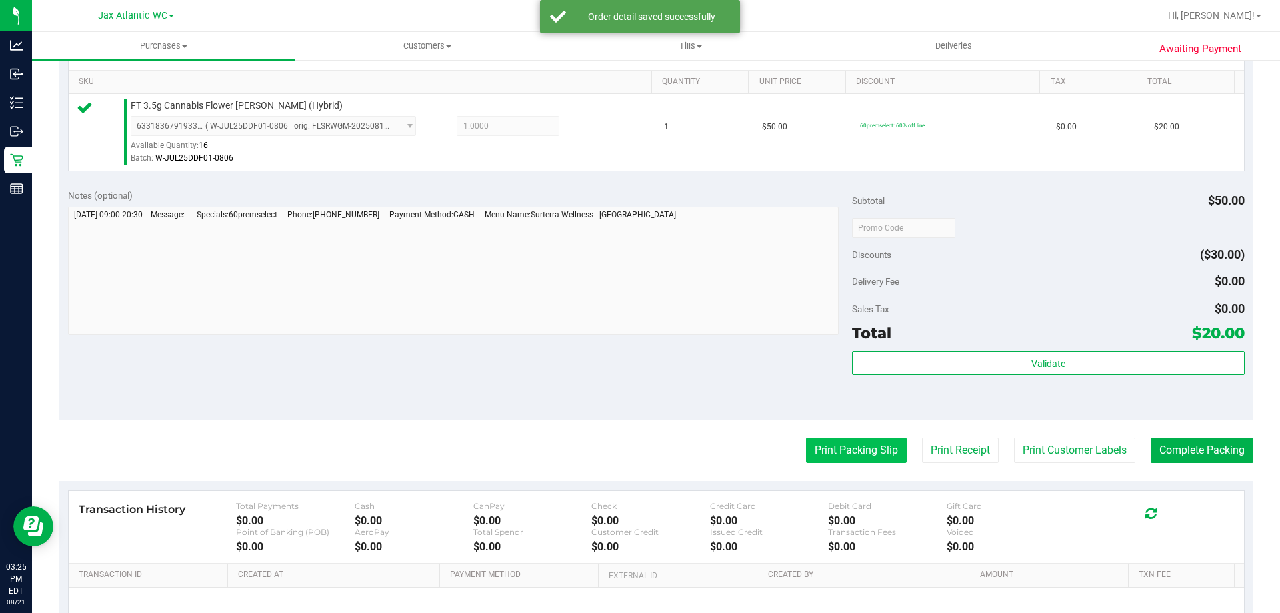
click at [846, 447] on button "Print Packing Slip" at bounding box center [856, 449] width 101 height 25
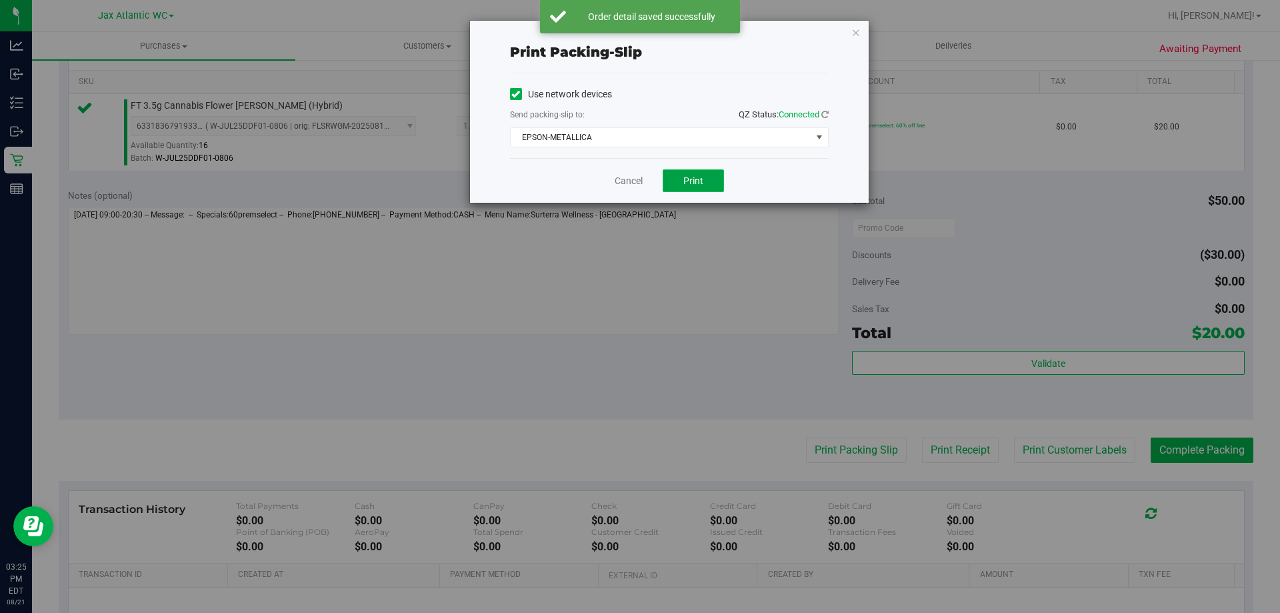
click at [694, 179] on span "Print" at bounding box center [693, 180] width 20 height 11
click at [630, 180] on link "Cancel" at bounding box center [629, 181] width 28 height 14
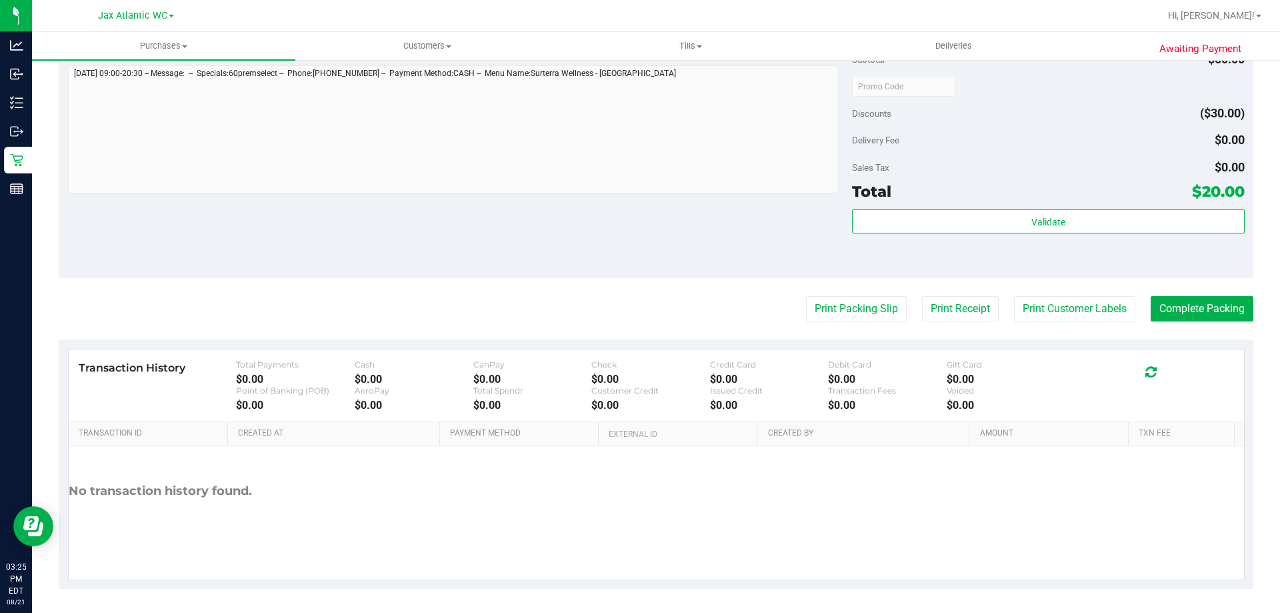
scroll to position [477, 0]
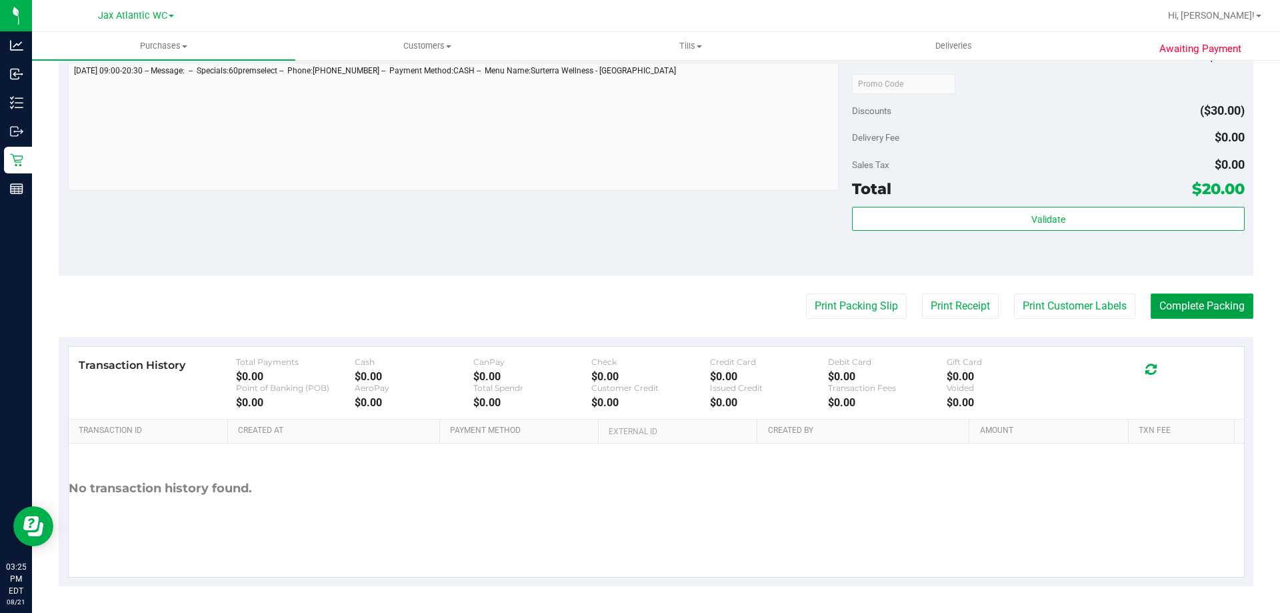
click at [1192, 298] on button "Complete Packing" at bounding box center [1201, 305] width 103 height 25
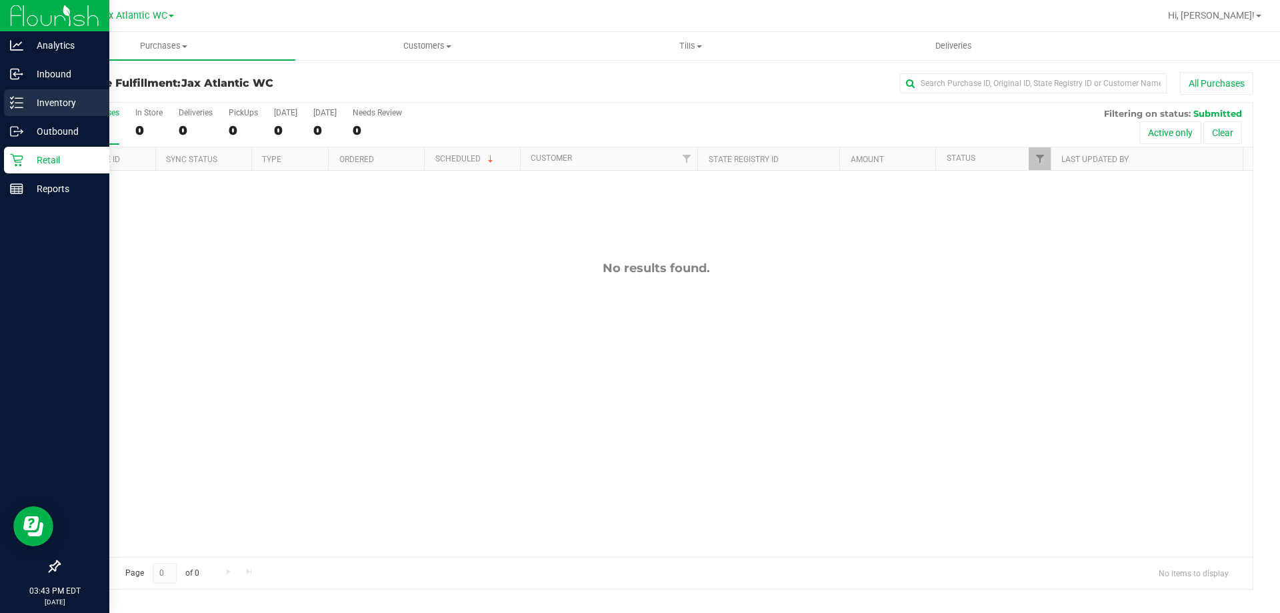
click at [51, 97] on p "Inventory" at bounding box center [63, 103] width 80 height 16
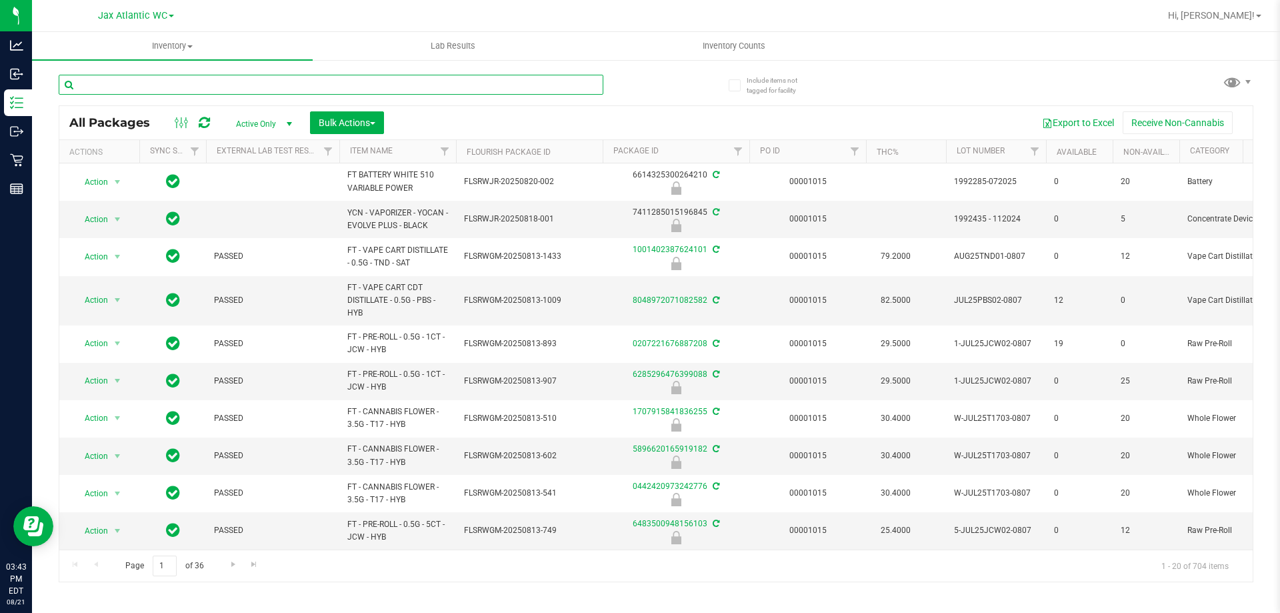
click at [213, 82] on input "text" at bounding box center [331, 85] width 545 height 20
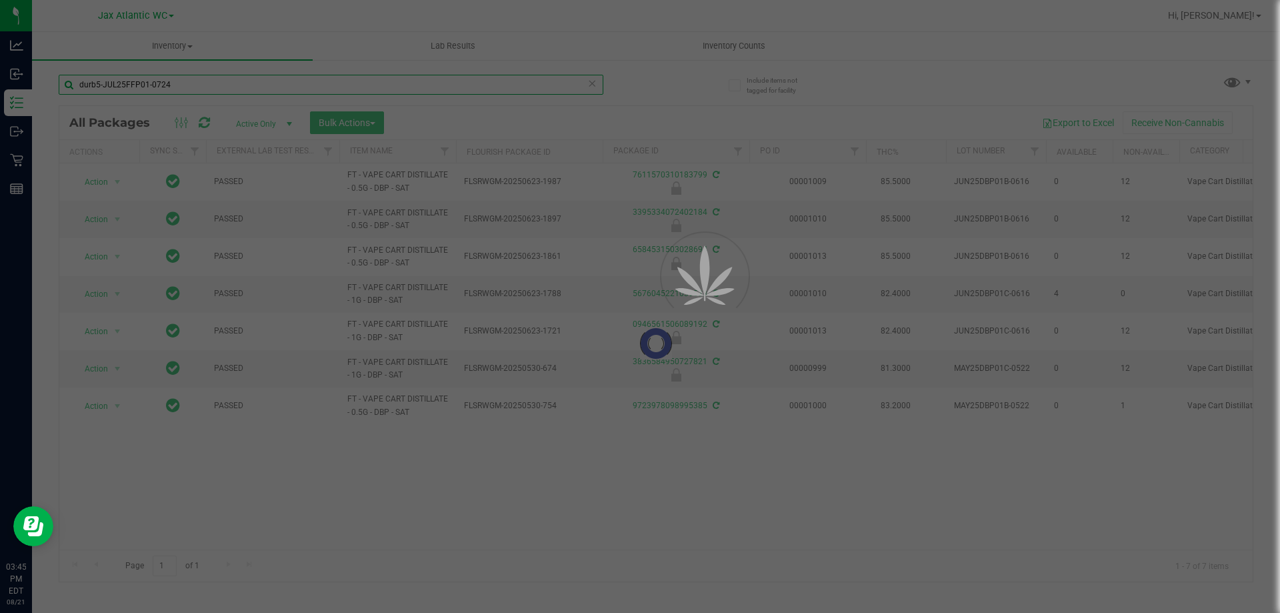
type input "durb5-JUL25FFP01-0724"
